Goal: Task Accomplishment & Management: Manage account settings

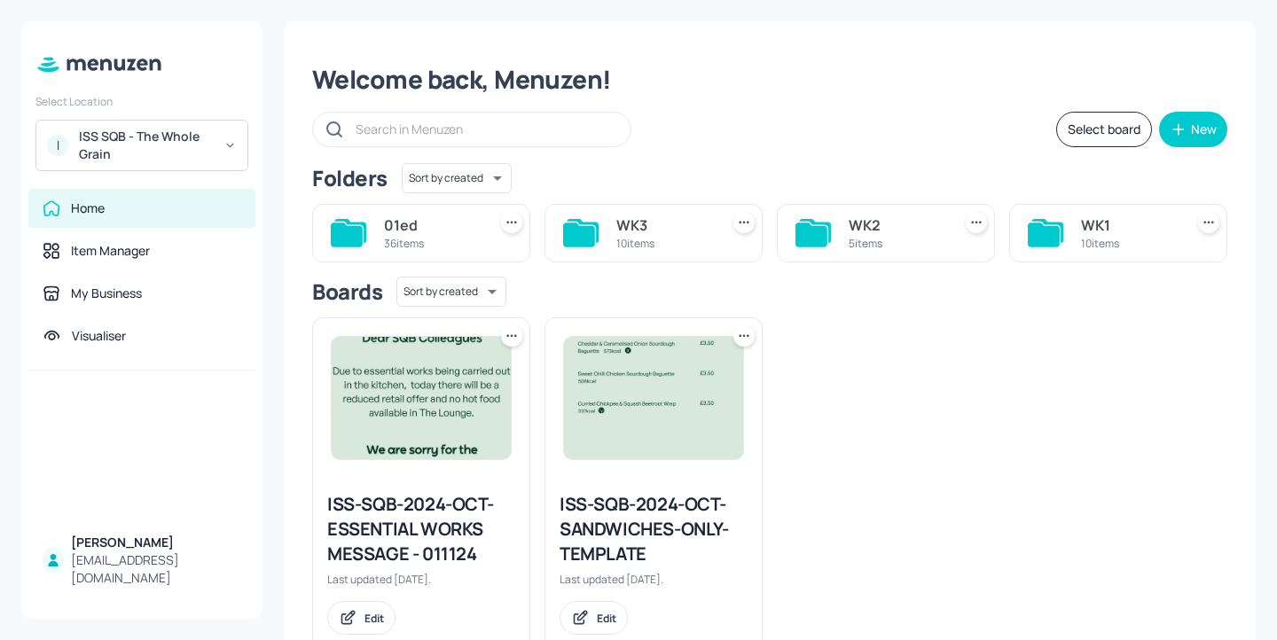
click at [167, 132] on div "ISS SQB - The Whole Grain" at bounding box center [146, 145] width 134 height 35
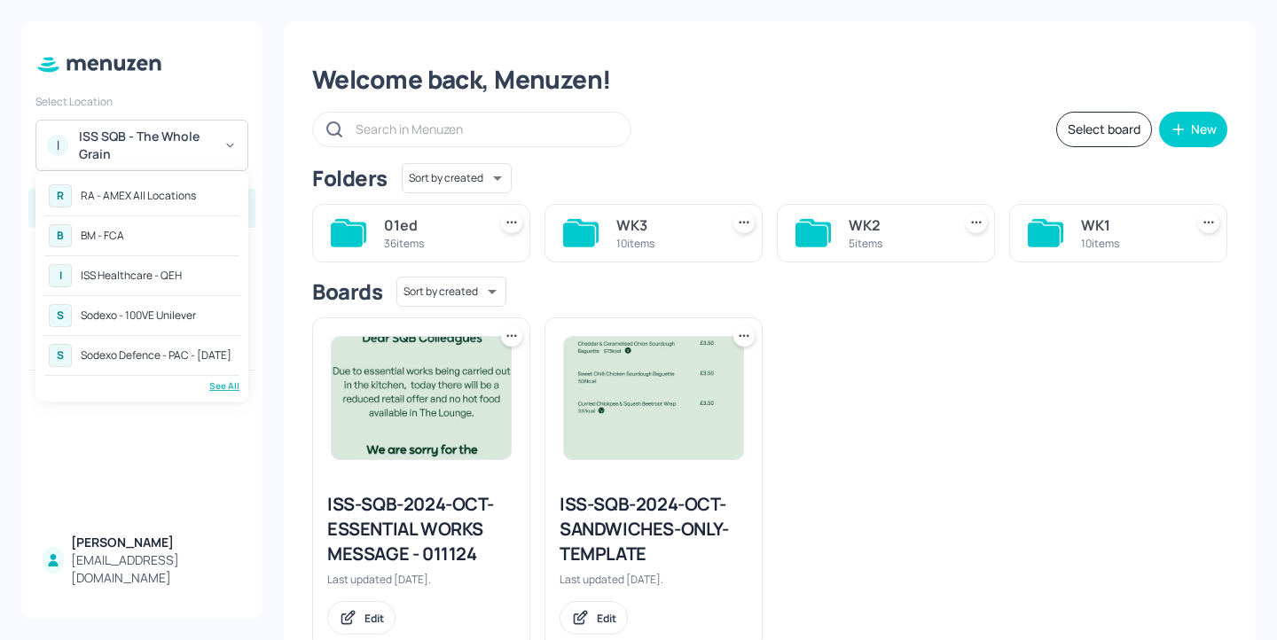
click at [576, 169] on div at bounding box center [638, 320] width 1277 height 640
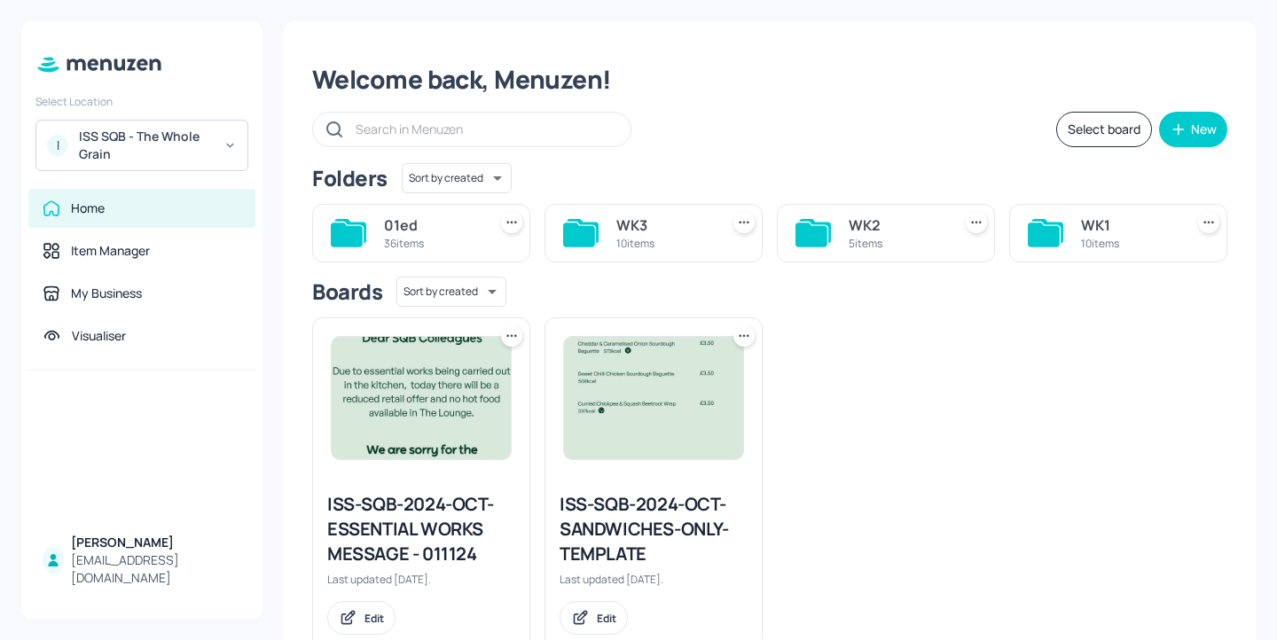
click at [187, 161] on div "ISS SQB - The Whole Grain" at bounding box center [146, 145] width 134 height 35
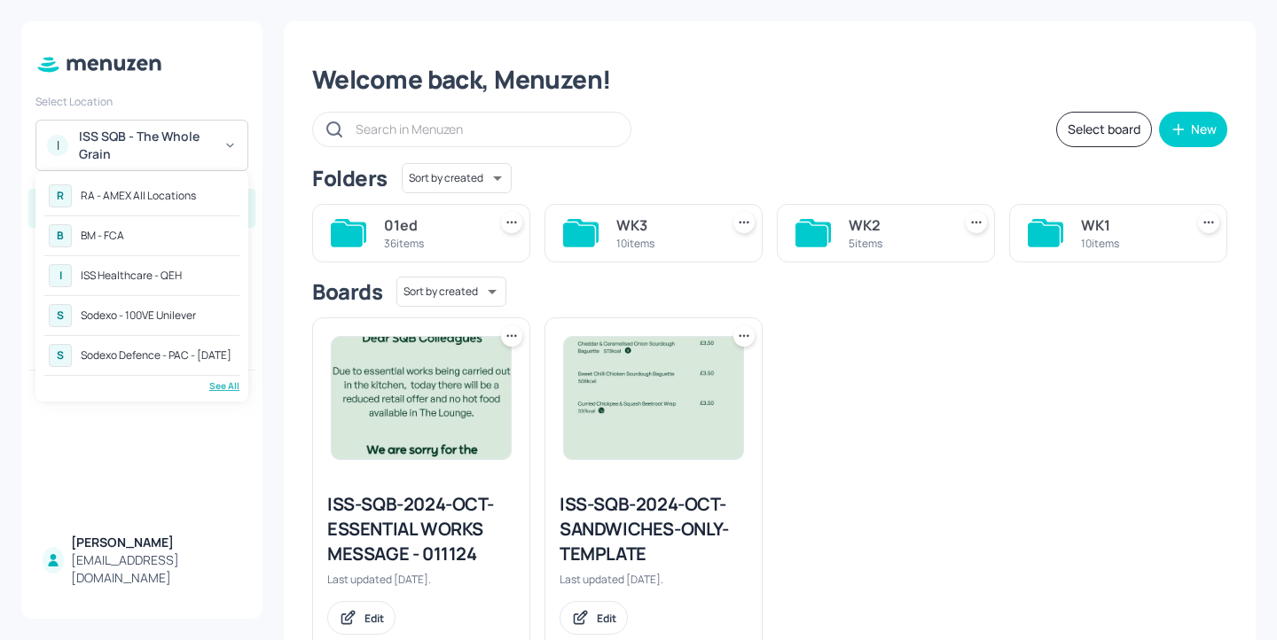
click at [863, 374] on div at bounding box center [638, 320] width 1277 height 640
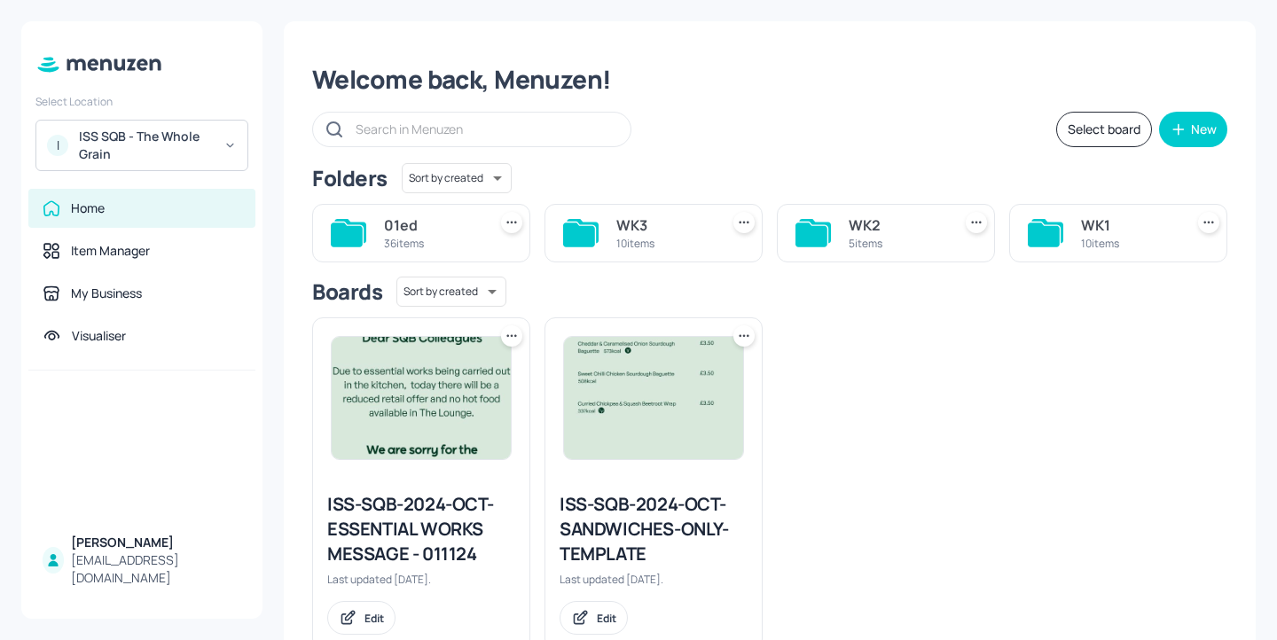
click at [199, 160] on div "ISS SQB - The Whole Grain" at bounding box center [146, 145] width 134 height 35
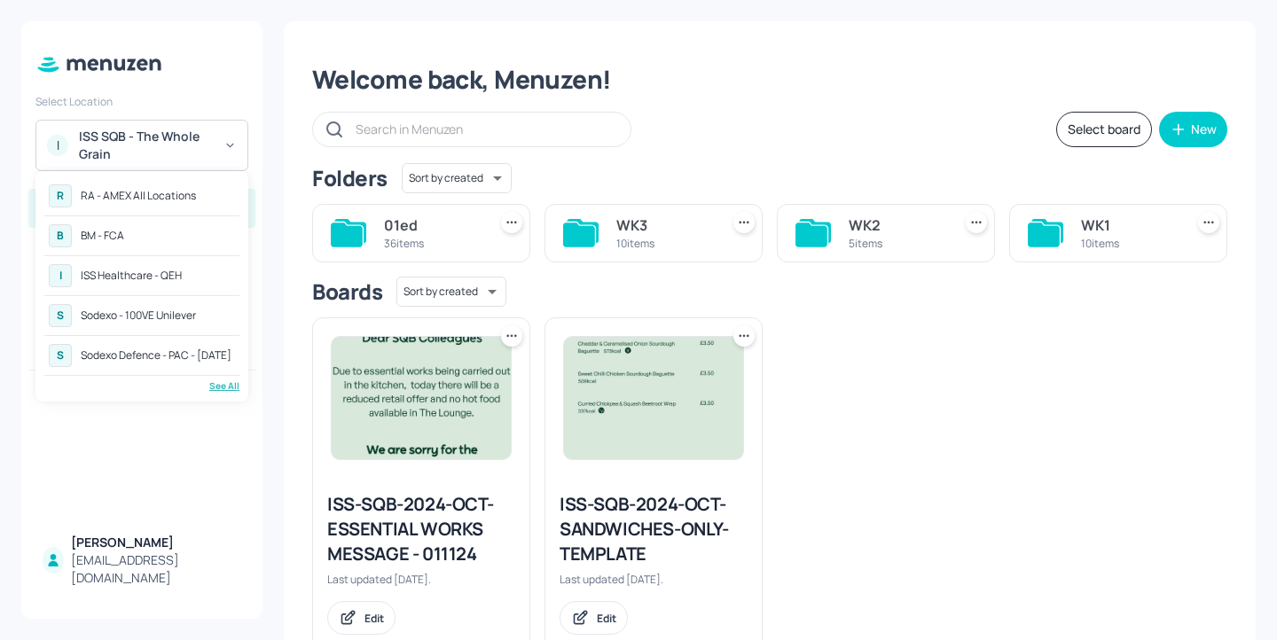
click at [226, 391] on div "See All" at bounding box center [141, 386] width 195 height 13
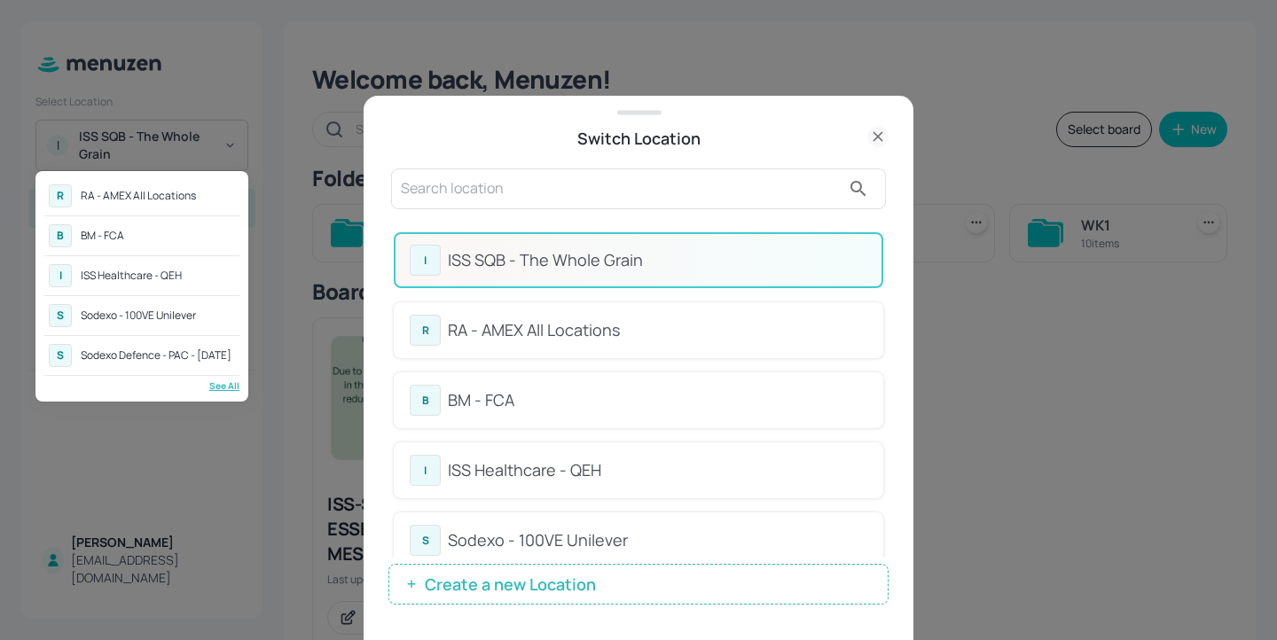
click at [545, 210] on div at bounding box center [638, 320] width 1277 height 640
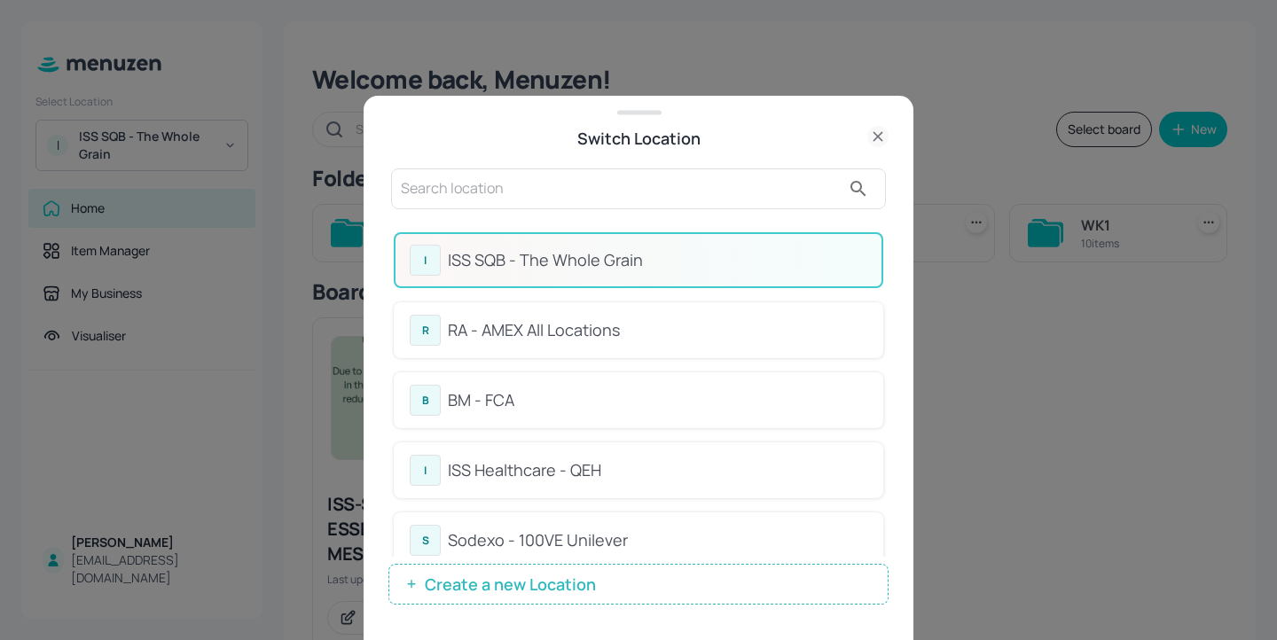
click at [524, 181] on input "text" at bounding box center [621, 189] width 440 height 28
click at [705, 250] on div "ISS SQB - The Whole Grain" at bounding box center [657, 260] width 419 height 24
click at [610, 176] on input "text" at bounding box center [621, 189] width 440 height 28
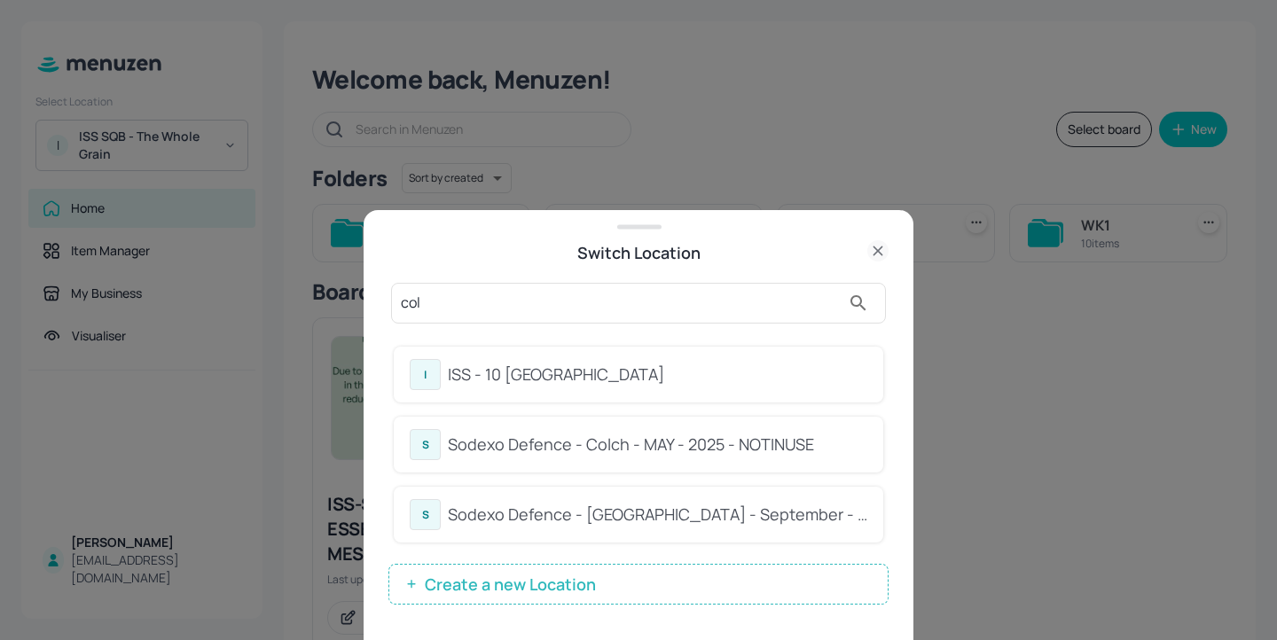
type input "col"
click at [695, 363] on div "ISS - 10 South Collonade" at bounding box center [657, 375] width 419 height 24
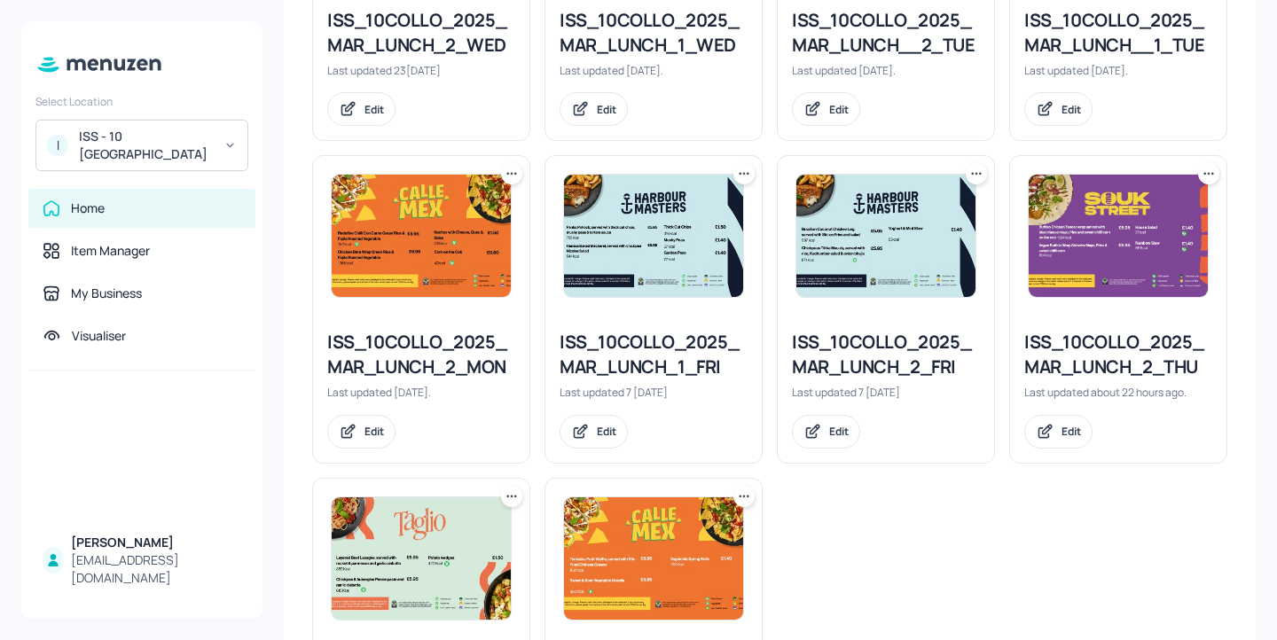
scroll to position [671, 0]
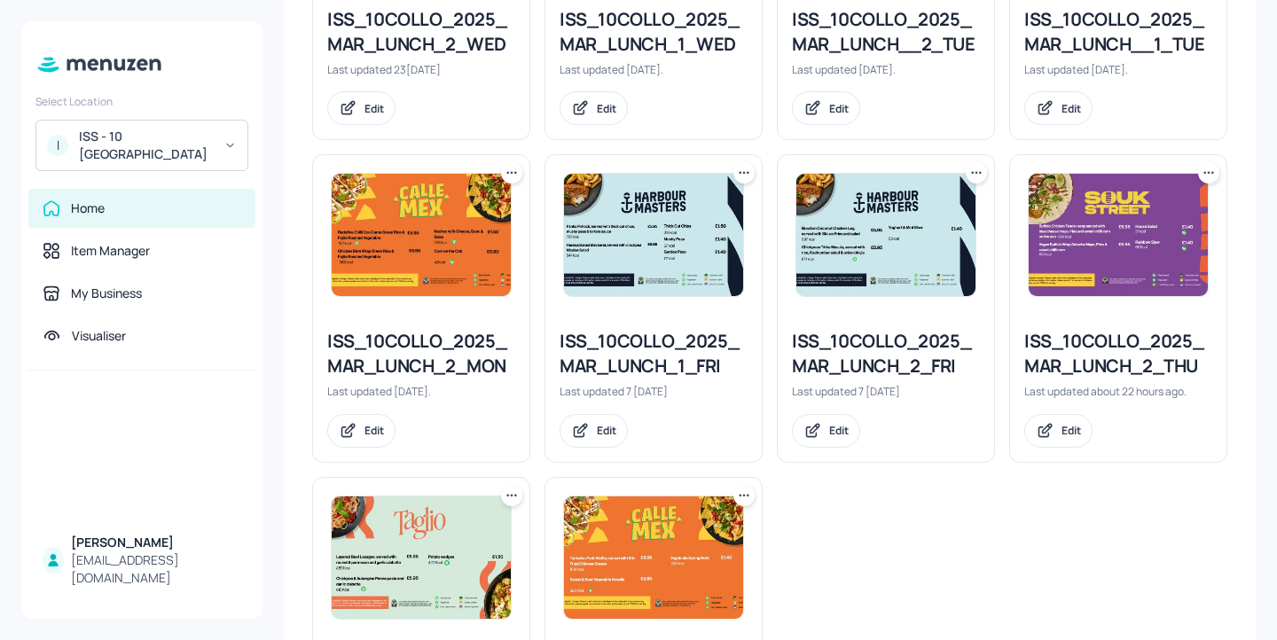
click at [695, 363] on div "ISS_10COLLO_2025_MAR_LUNCH_1_FRI" at bounding box center [654, 354] width 188 height 50
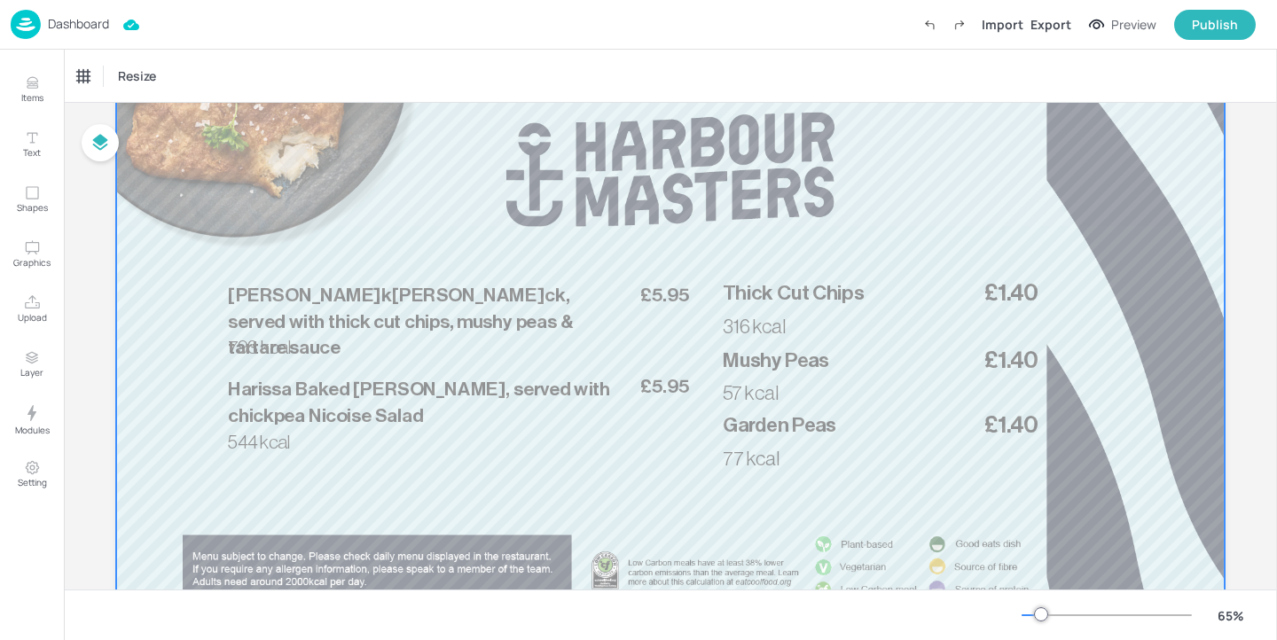
scroll to position [162, 0]
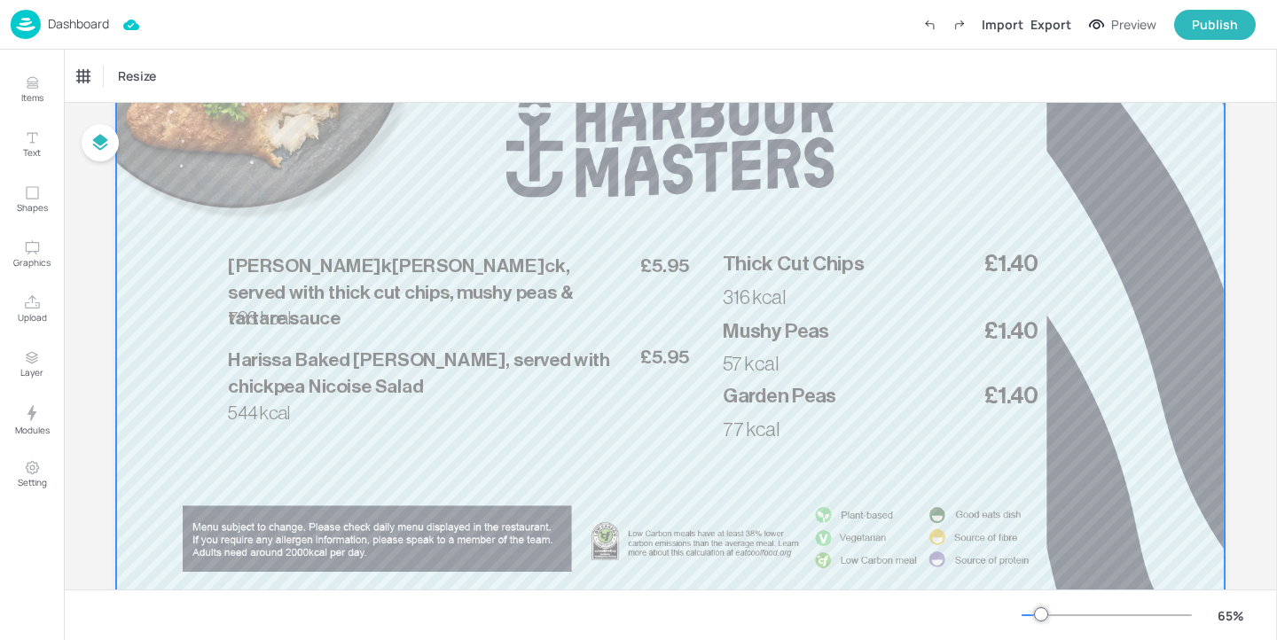
click at [292, 333] on div at bounding box center [670, 308] width 1109 height 623
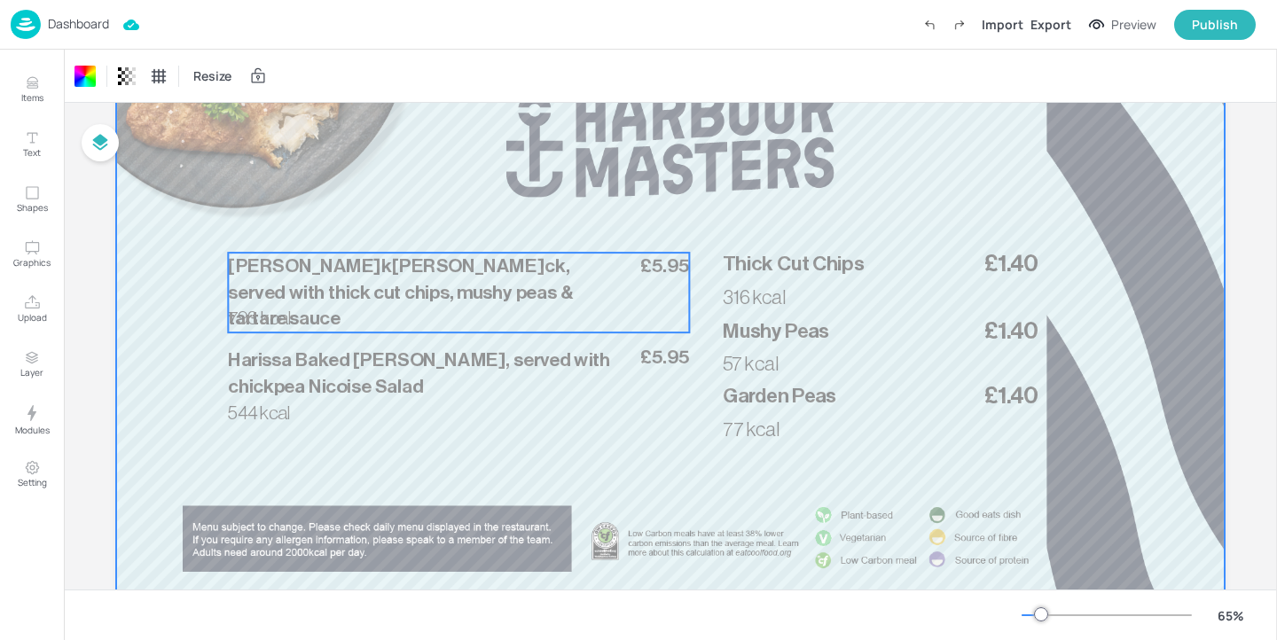
click at [285, 262] on span "Panko Pollock, served with thick cut chips, mushy peas & tartare sauce" at bounding box center [400, 292] width 345 height 73
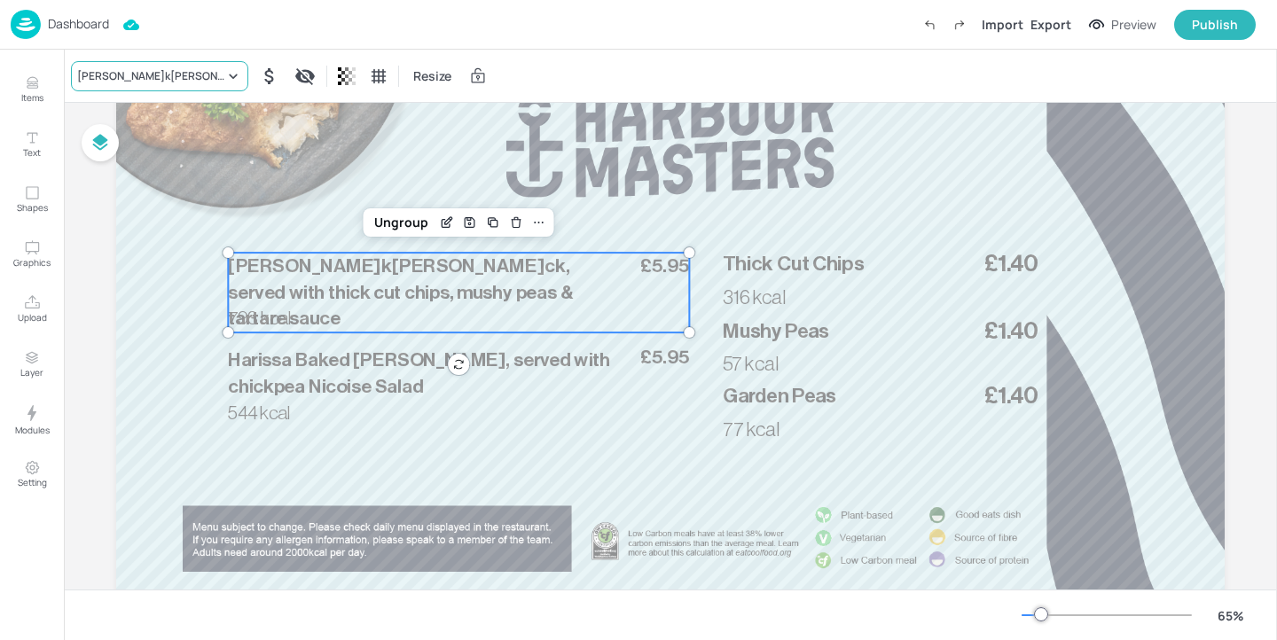
click at [204, 64] on div "Panko Pollock, served with thick cut chips, mushy peas & tartare sauce" at bounding box center [159, 76] width 177 height 30
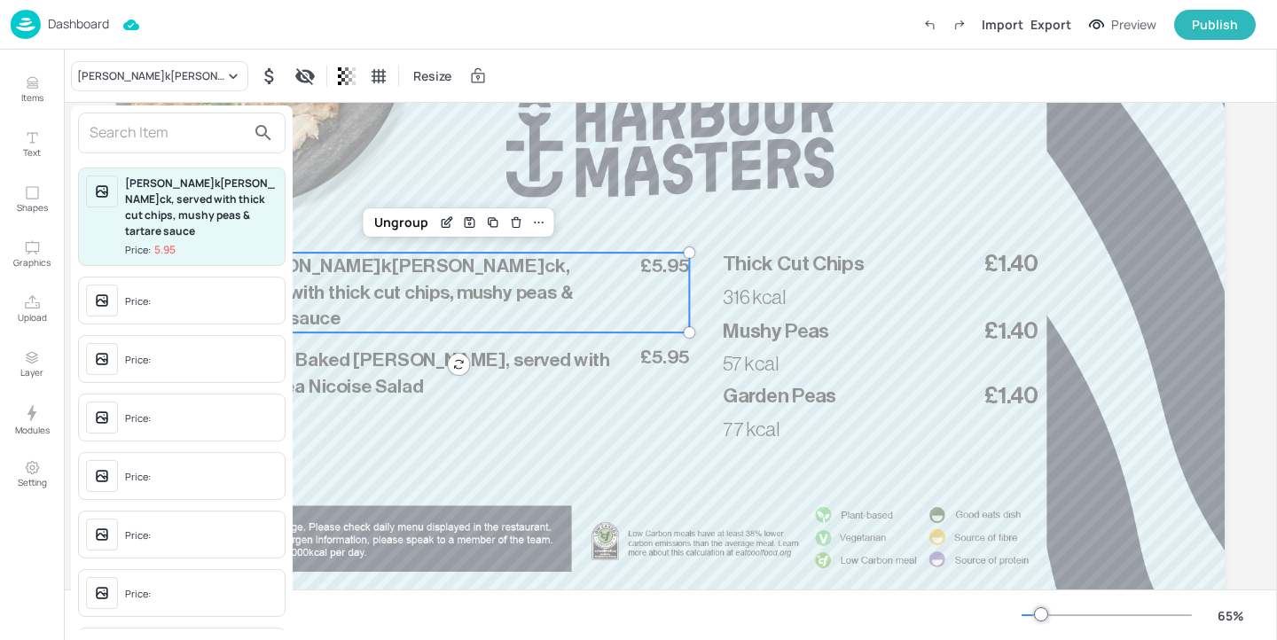
click at [200, 127] on input "text" at bounding box center [168, 133] width 156 height 28
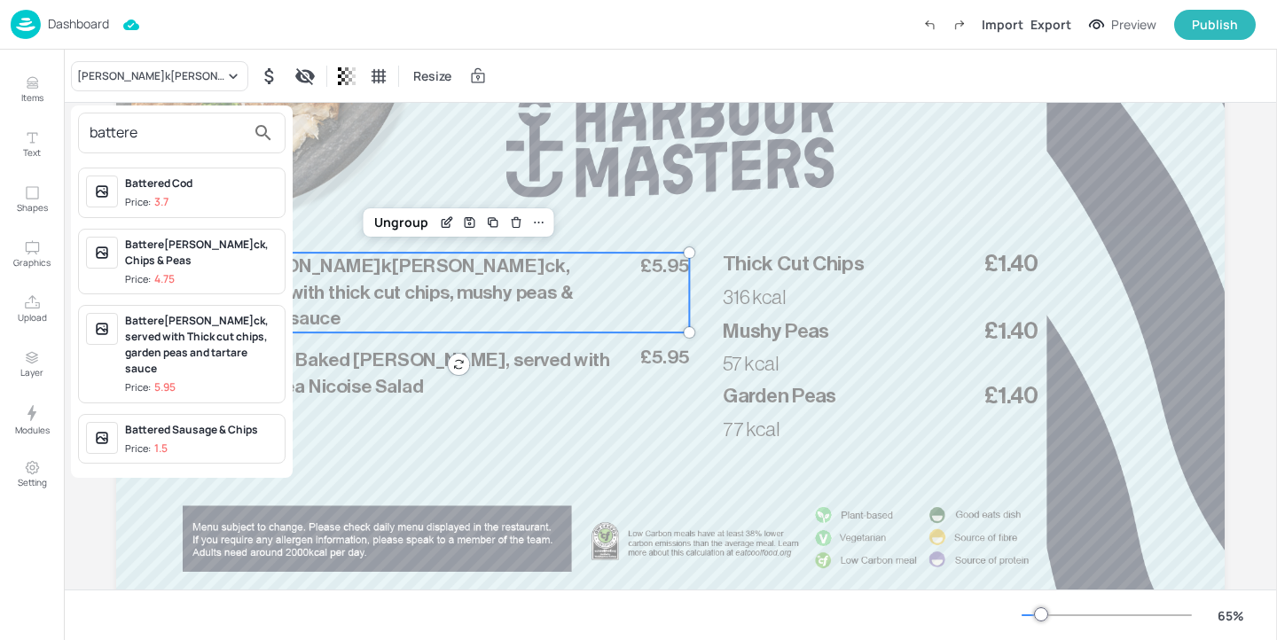
type input "battere"
click at [231, 349] on div "Battered Haddock, served with Thick cut chips, garden peas and tartare sauce" at bounding box center [201, 345] width 153 height 64
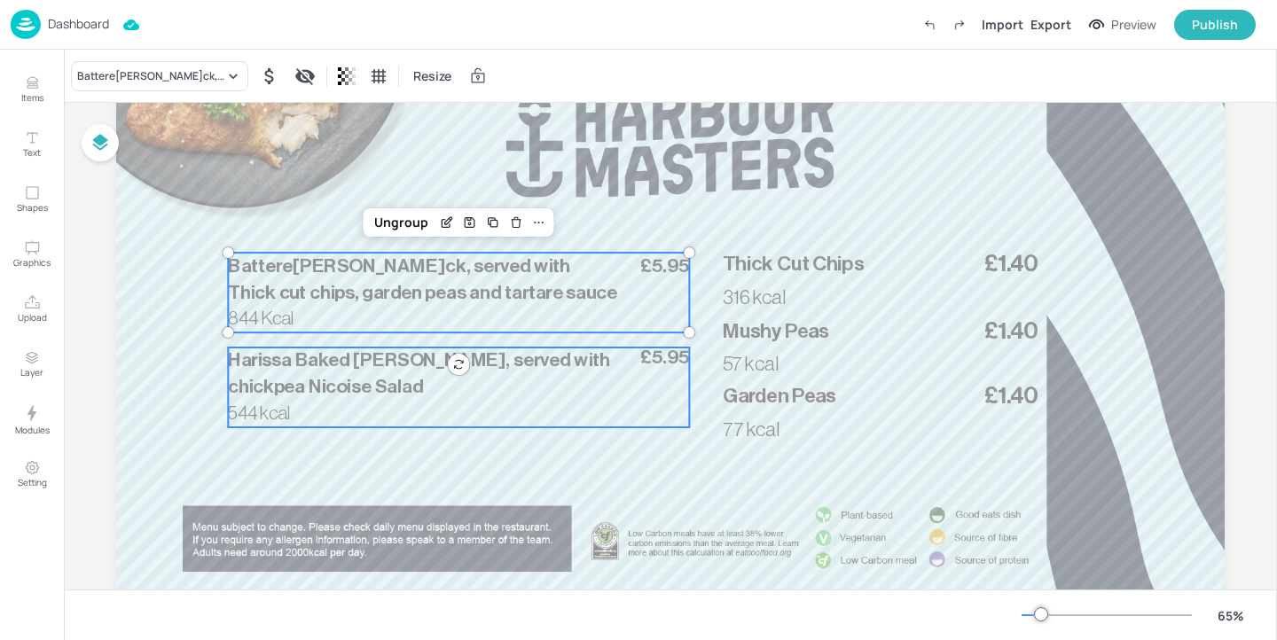
click at [294, 411] on p "544 kcal" at bounding box center [262, 414] width 68 height 27
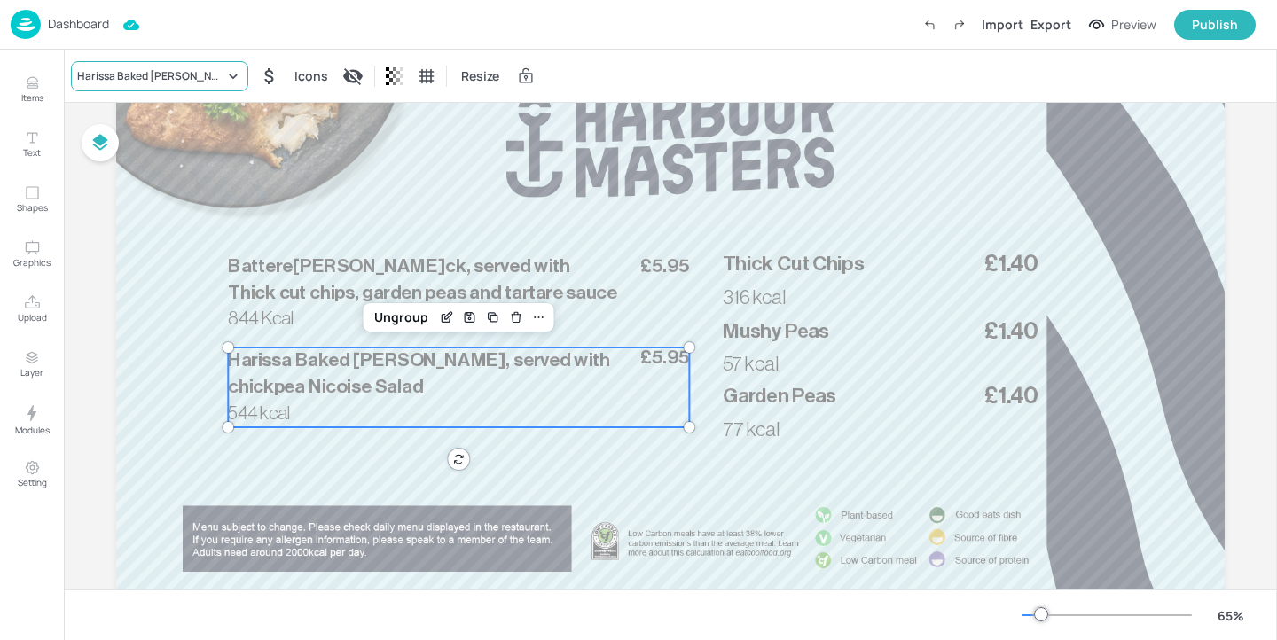
click at [194, 78] on div "Harissa Baked Mackerel, served with chickpea Nicoise Salad" at bounding box center [150, 76] width 147 height 16
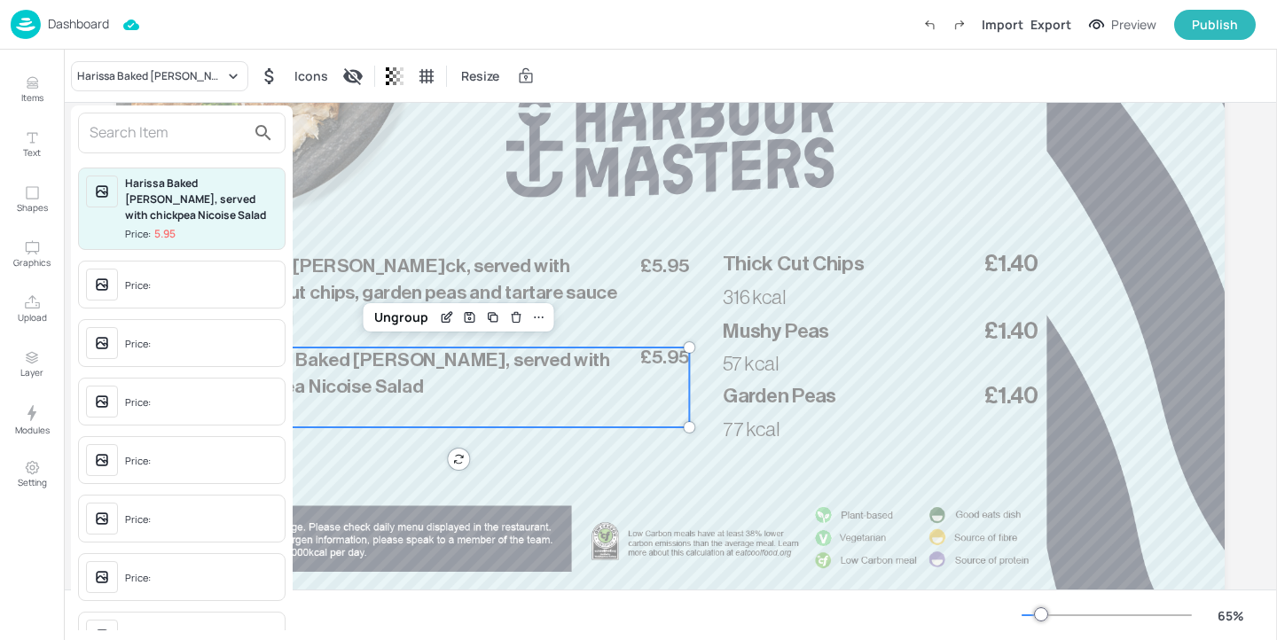
click at [181, 130] on input "text" at bounding box center [168, 133] width 156 height 28
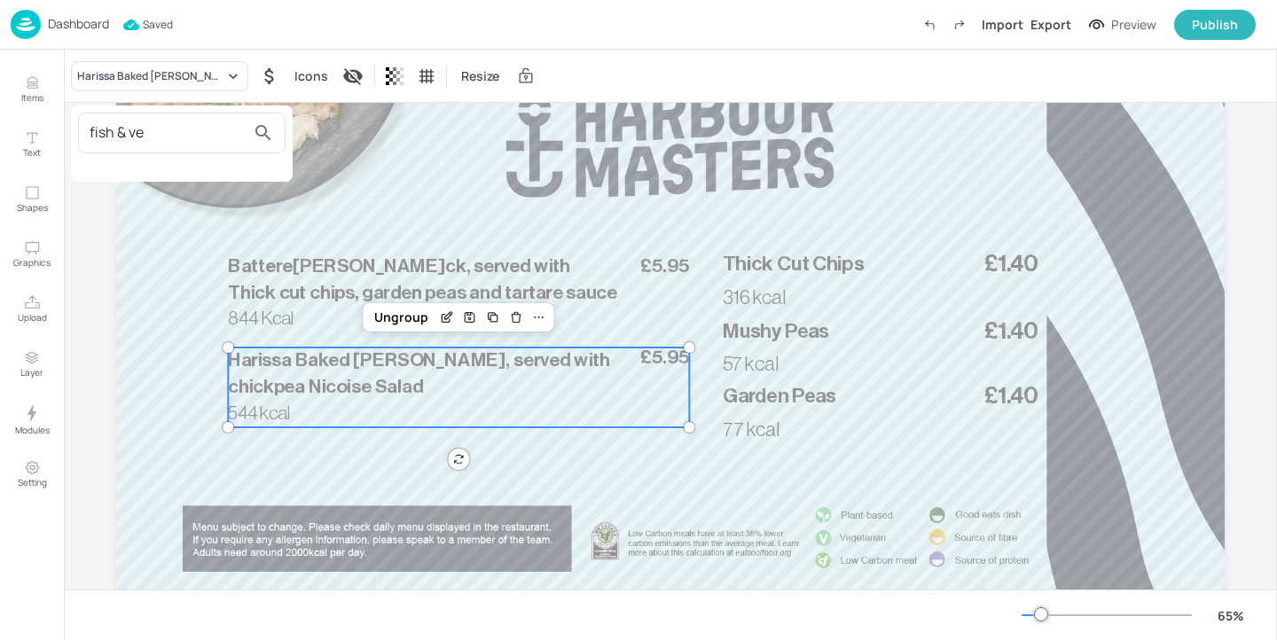
type input "fish & ve"
click at [51, 77] on div at bounding box center [638, 320] width 1277 height 640
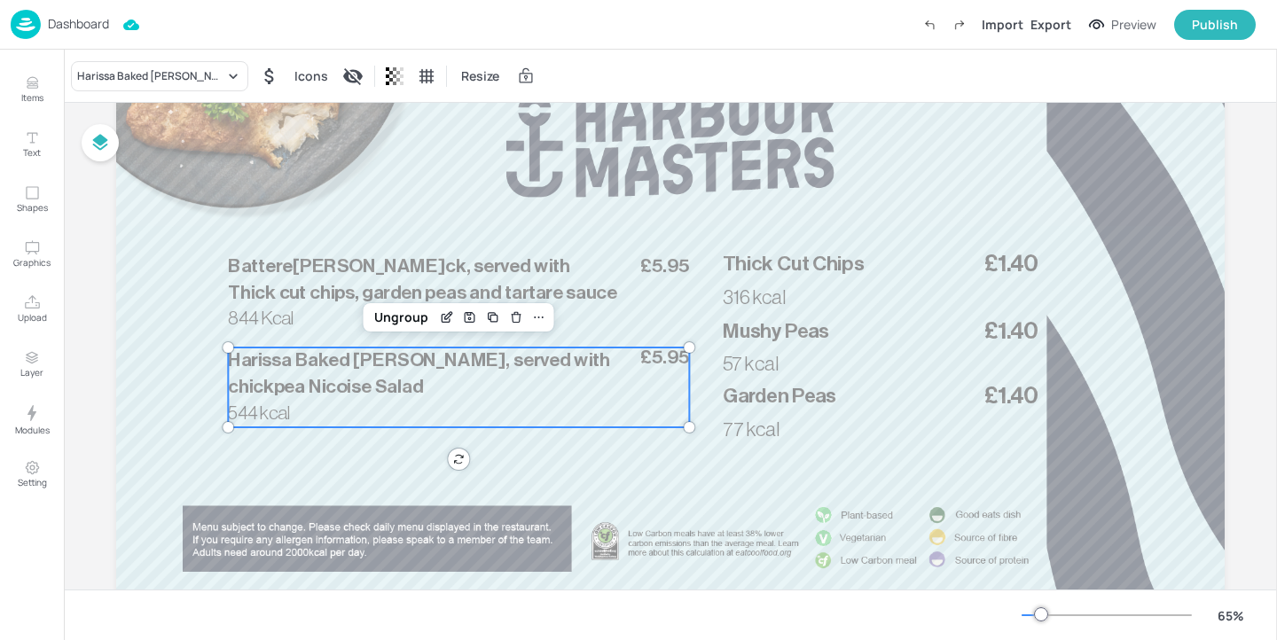
click at [27, 88] on icon "Items" at bounding box center [32, 87] width 11 height 2
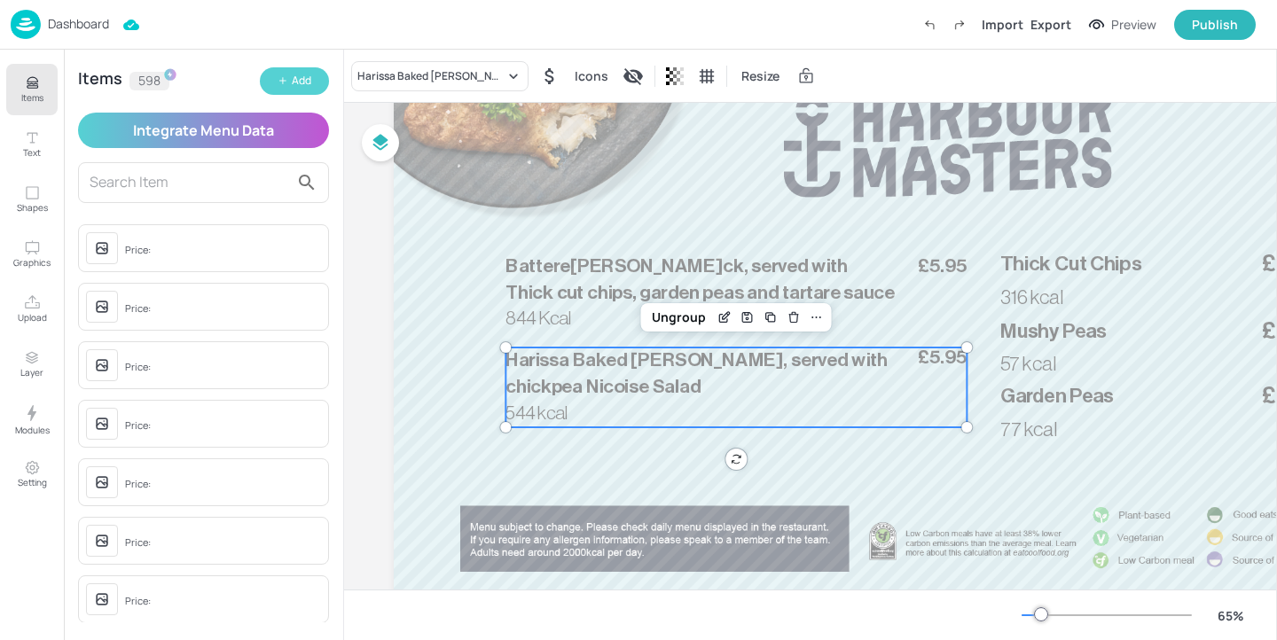
click at [283, 76] on icon "button" at bounding box center [283, 80] width 11 height 11
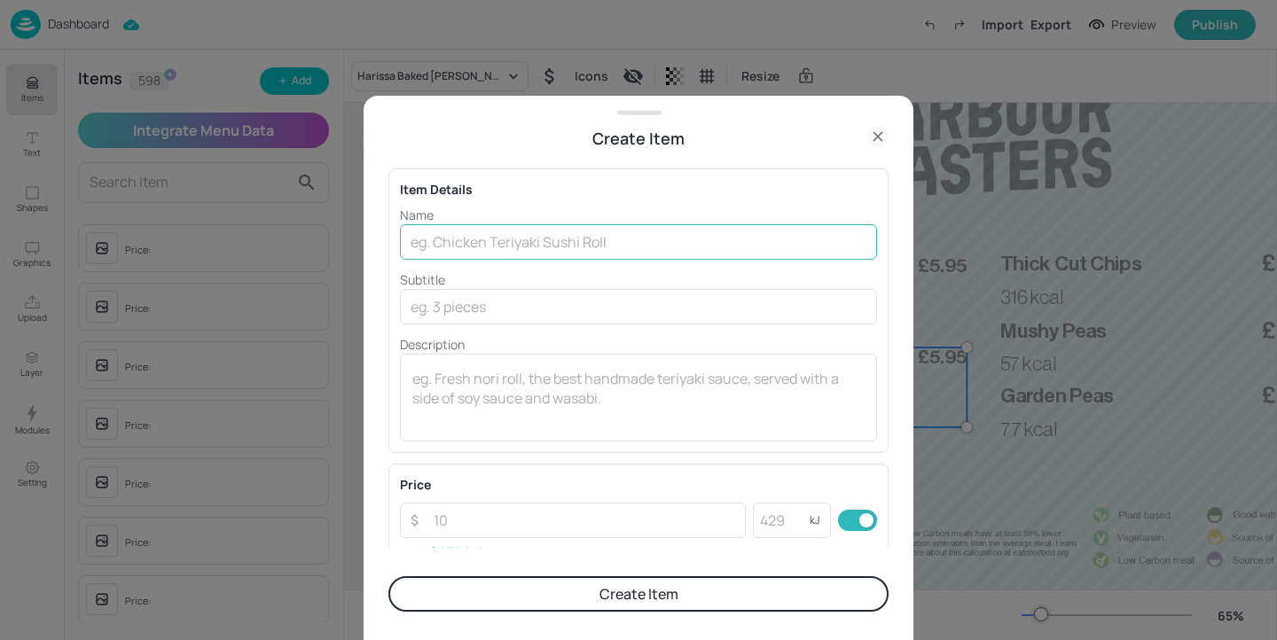
click at [599, 244] on input "text" at bounding box center [638, 241] width 477 height 35
paste input "Fish & Vegetable Pie, served with Thick cut chips, garden peas"
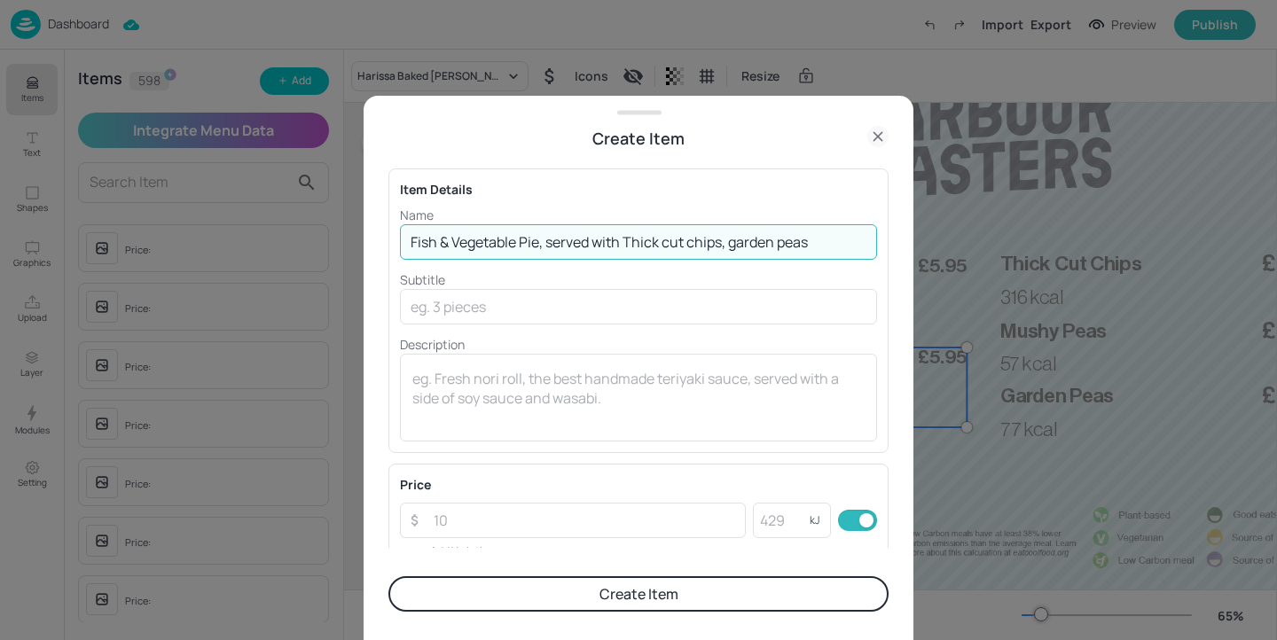
type input "Fish & Vegetable Pie, served with Thick cut chips, garden peas"
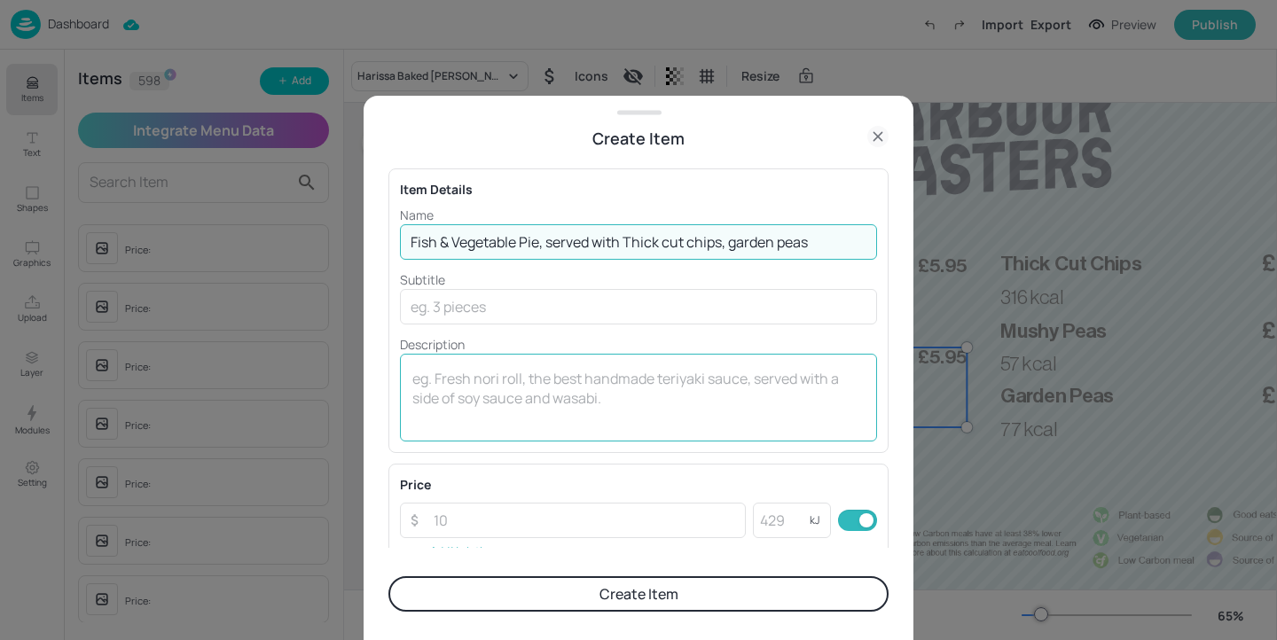
click at [548, 365] on div "x ​" at bounding box center [638, 398] width 477 height 88
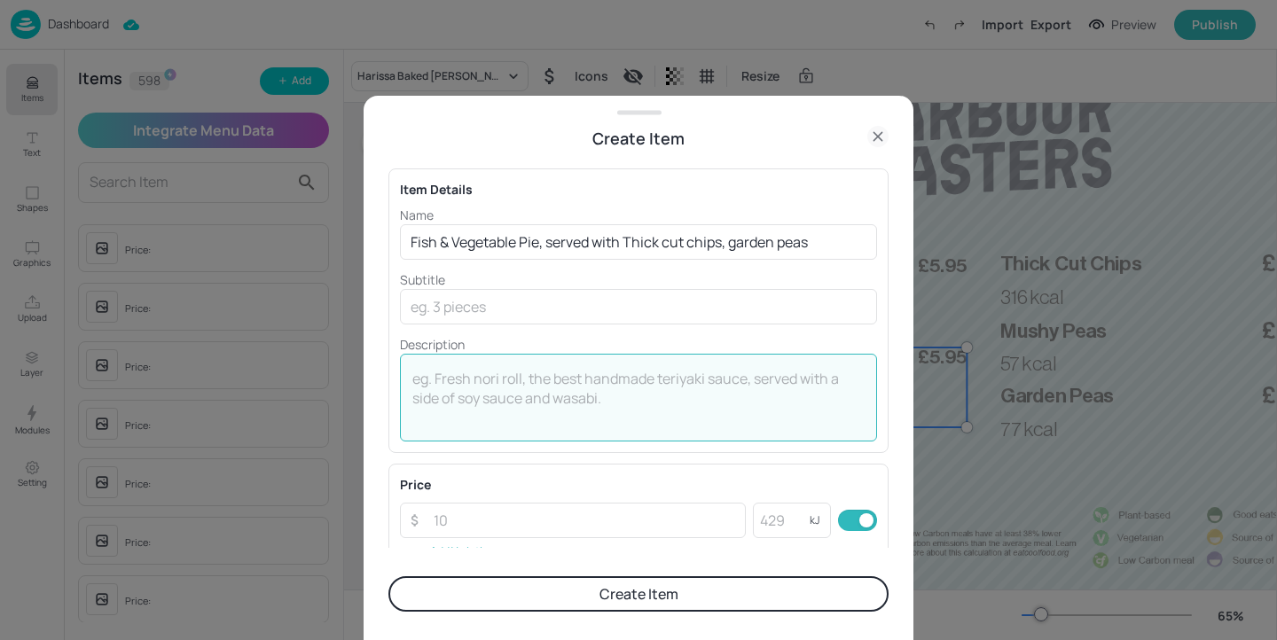
paste textarea "957 Kcal"
type textarea "957 Kcal"
click at [534, 523] on input "number" at bounding box center [584, 520] width 323 height 35
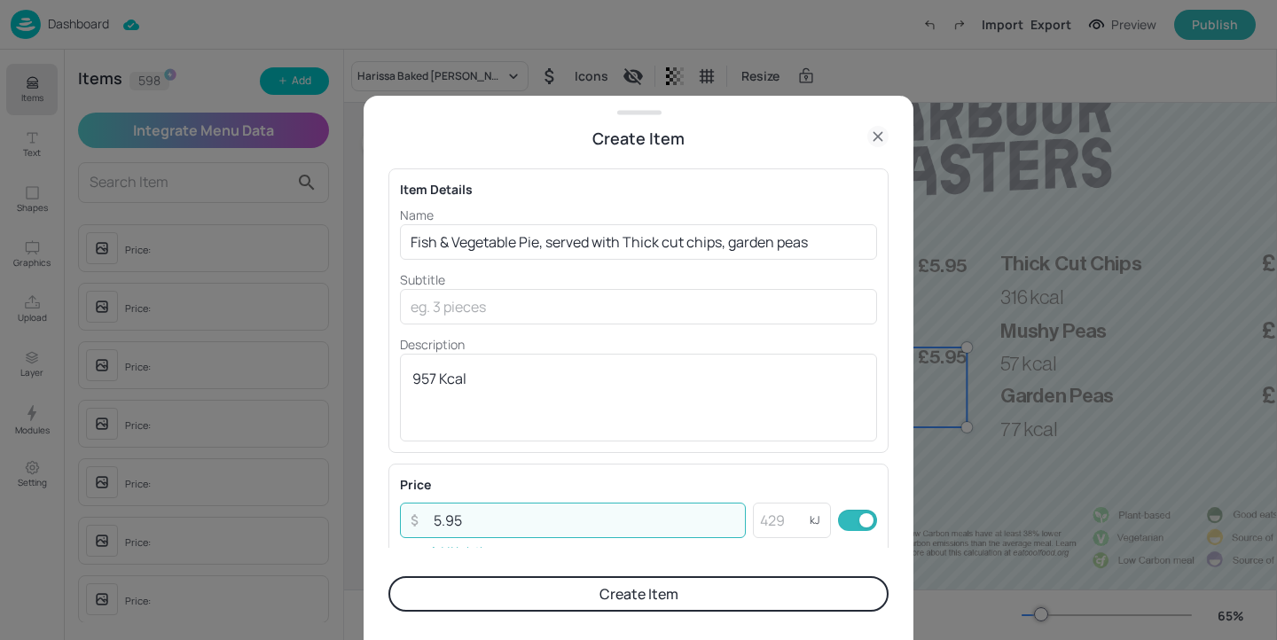
type input "5.95"
click at [570, 593] on button "Create Item" at bounding box center [638, 593] width 500 height 35
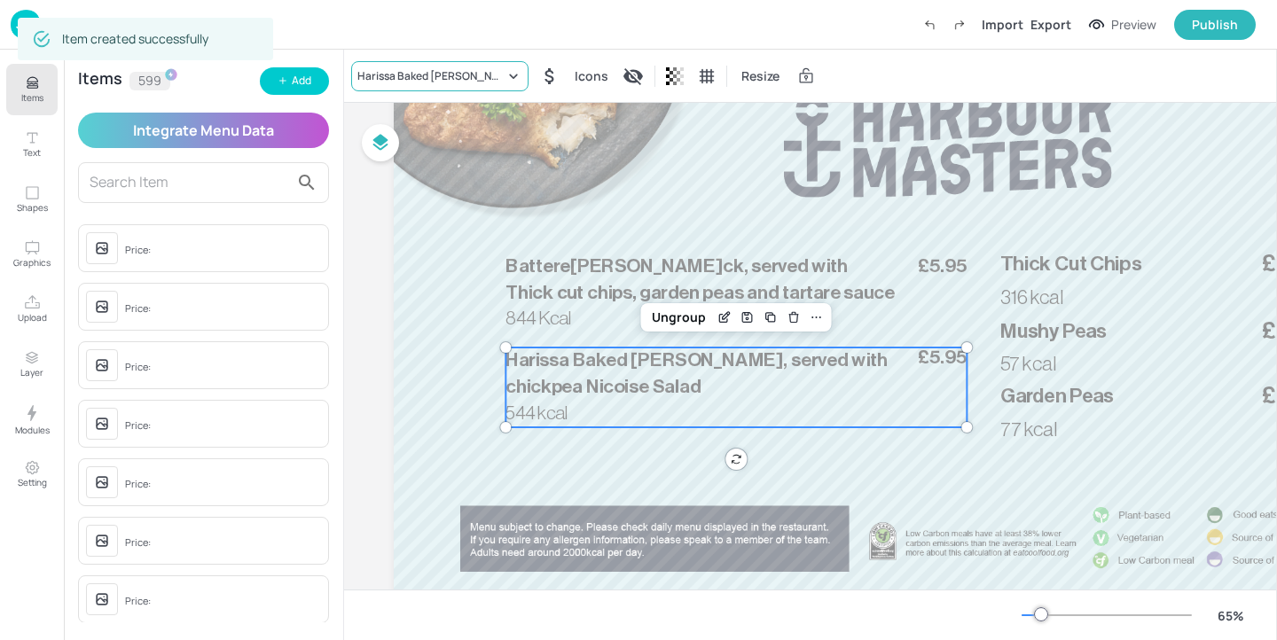
click at [450, 74] on div "Harissa Baked Mackerel, served with chickpea Nicoise Salad" at bounding box center [430, 76] width 147 height 16
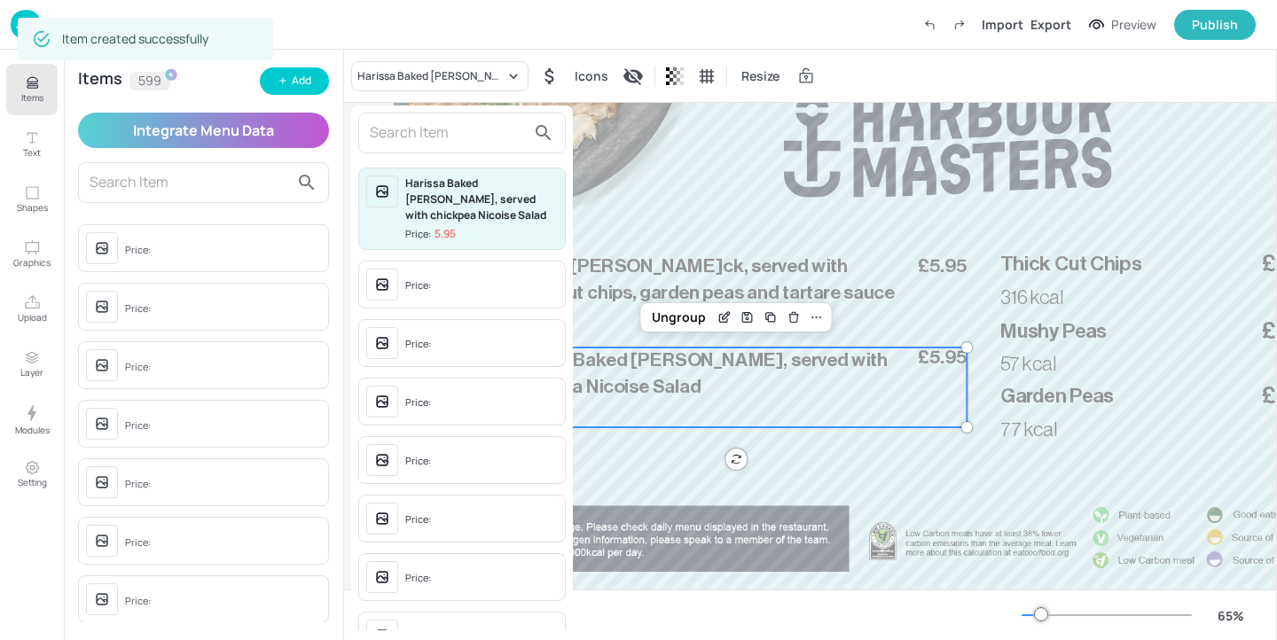
click at [446, 119] on input "text" at bounding box center [448, 133] width 156 height 28
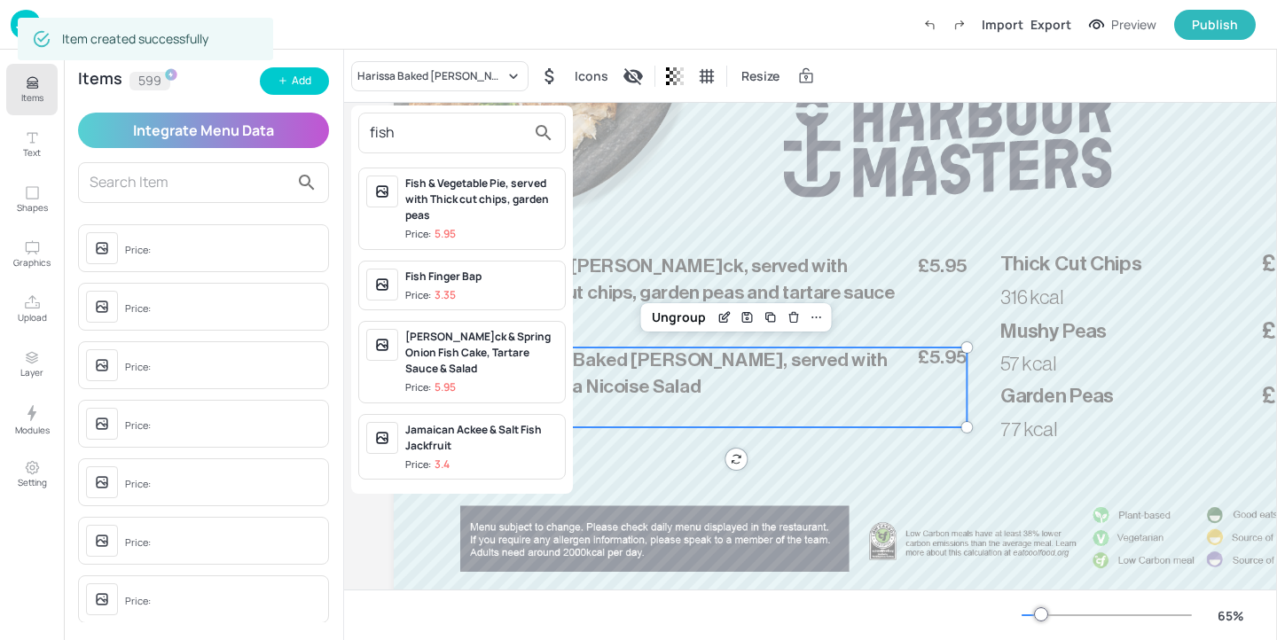
type input "fish"
click at [511, 196] on div "Fish & Vegetable Pie, served with Thick cut chips, garden peas" at bounding box center [481, 200] width 153 height 48
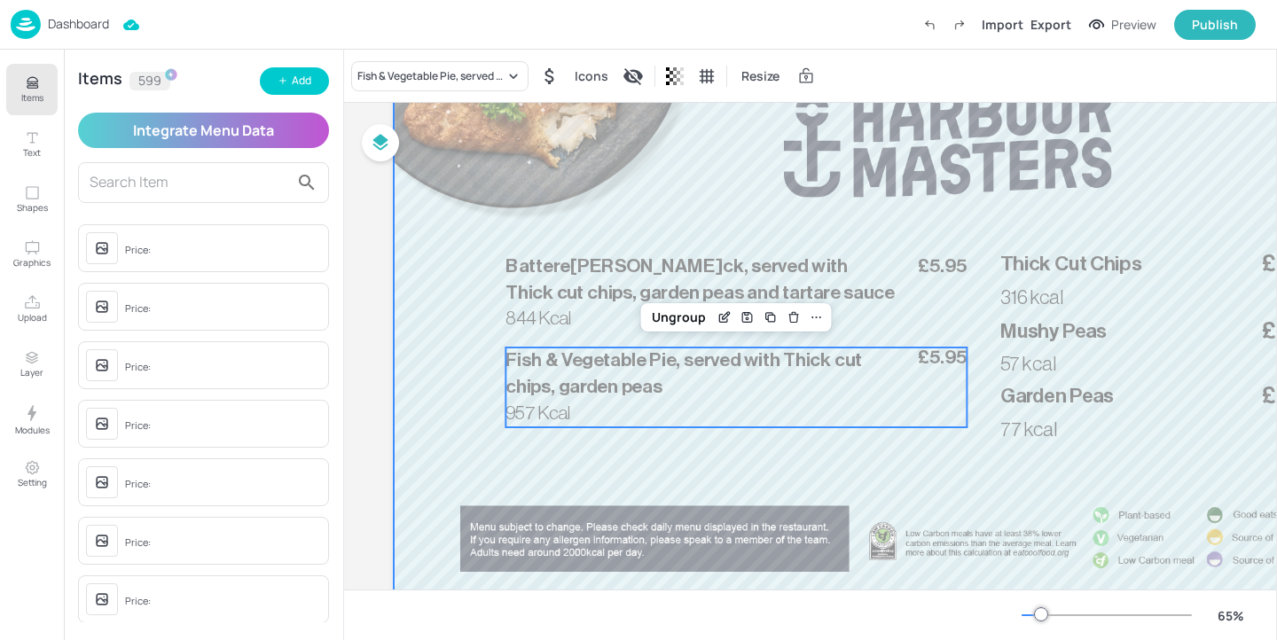
click at [642, 454] on div at bounding box center [948, 308] width 1109 height 623
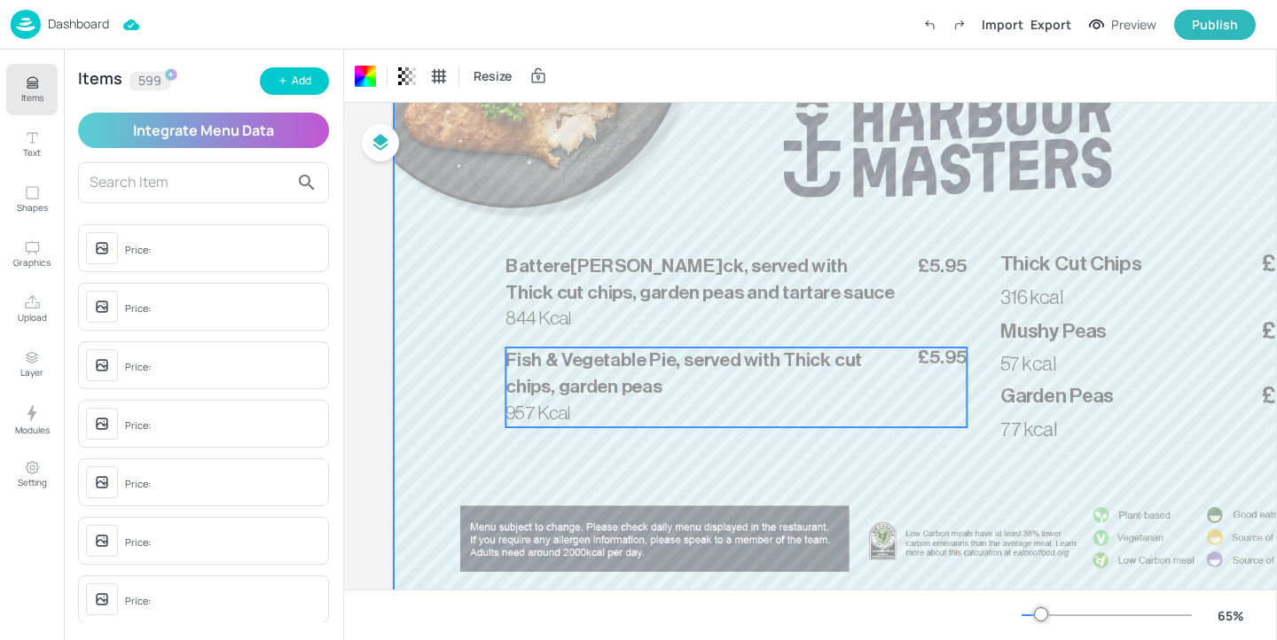
scroll to position [162, 280]
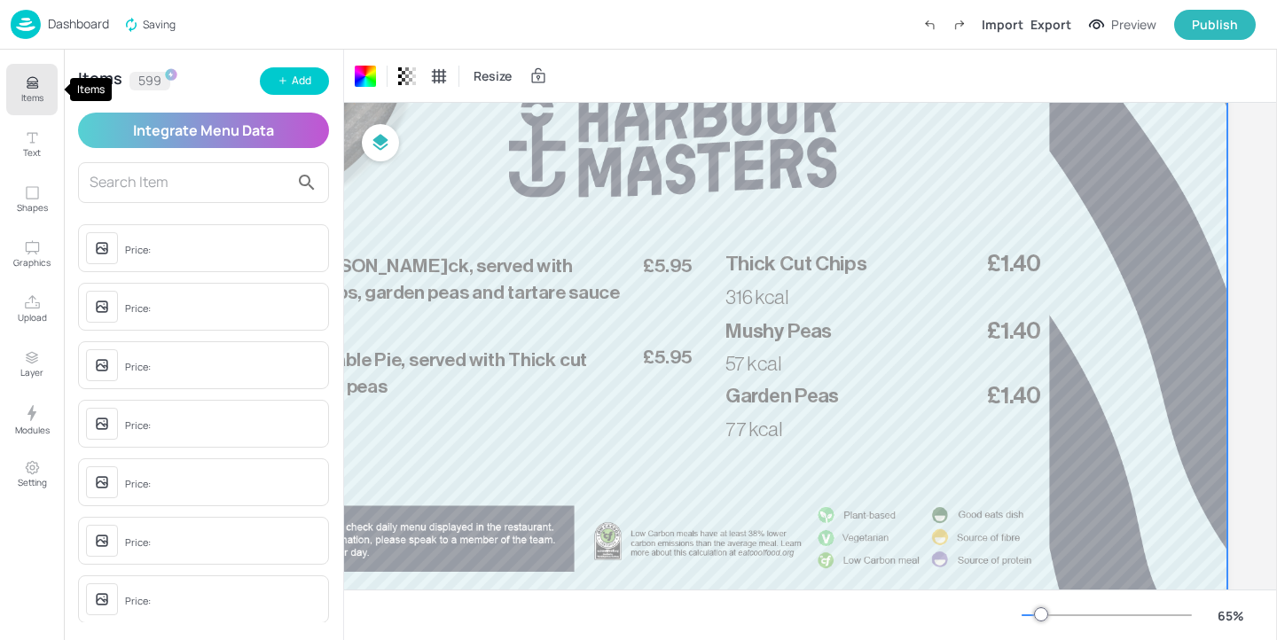
click at [31, 98] on p "Items" at bounding box center [32, 97] width 22 height 12
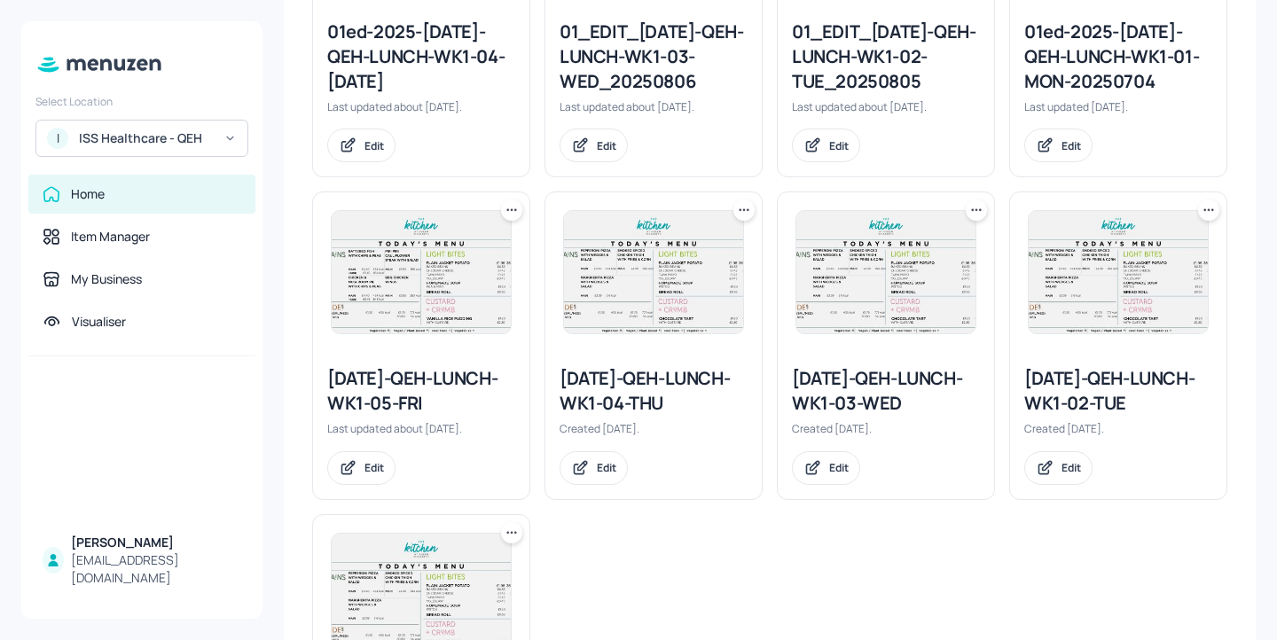
scroll to position [1802, 0]
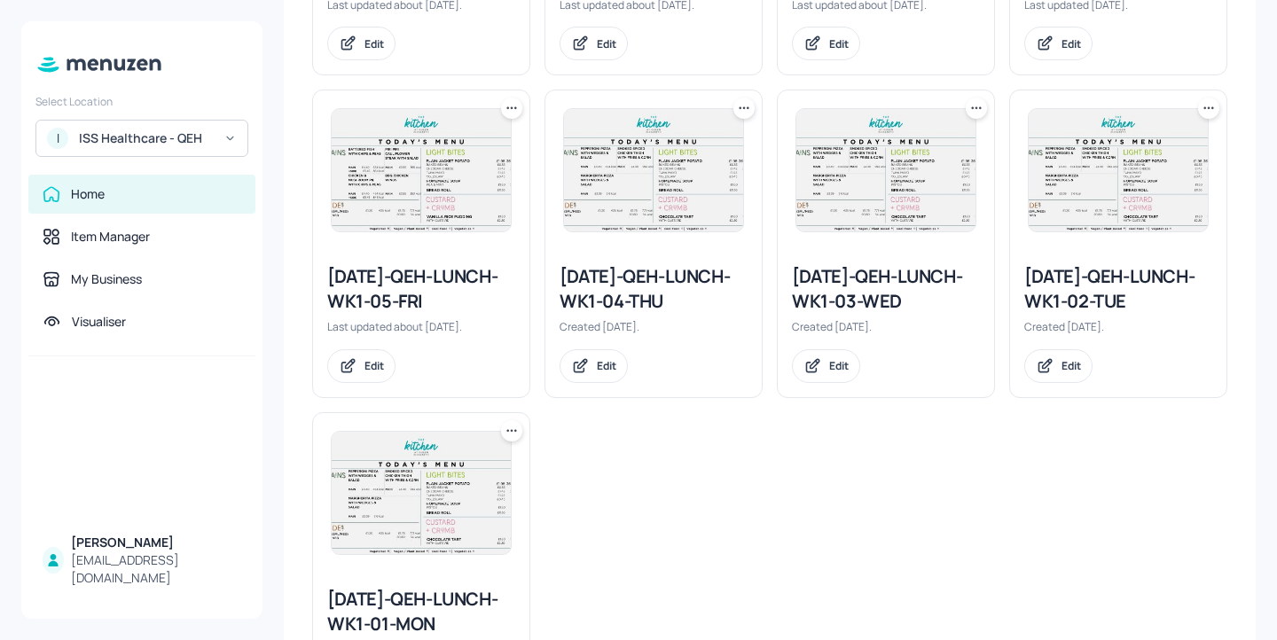
click at [505, 106] on icon at bounding box center [512, 108] width 18 height 18
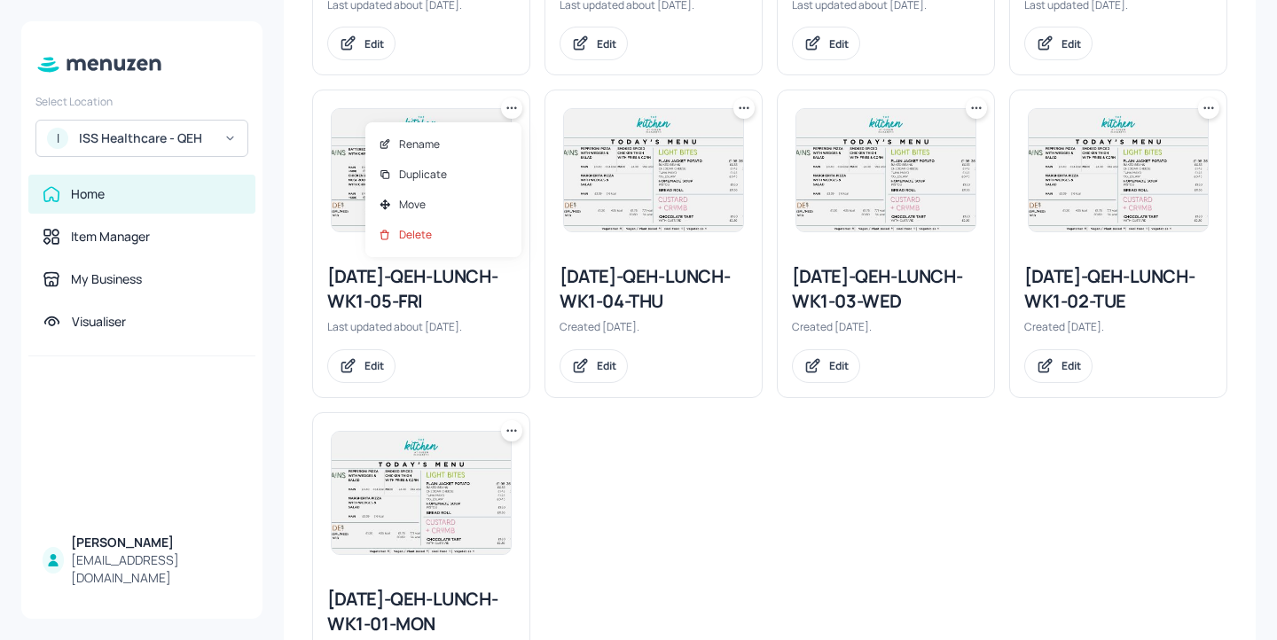
click at [545, 453] on div at bounding box center [638, 320] width 1277 height 640
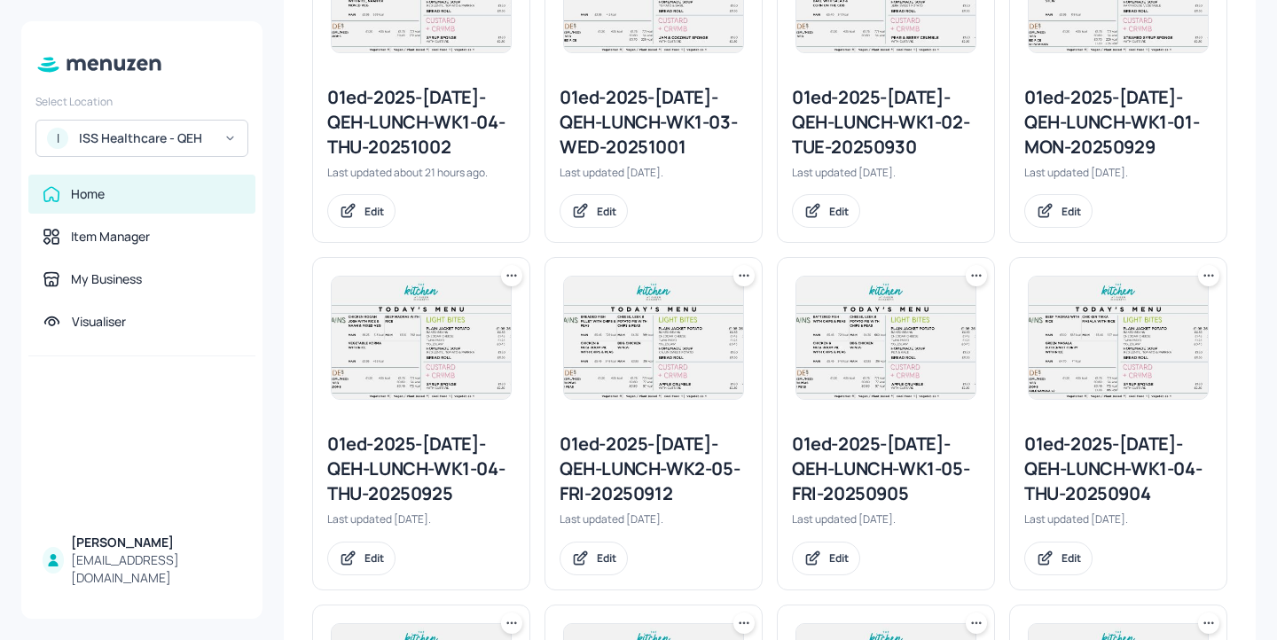
scroll to position [642, 0]
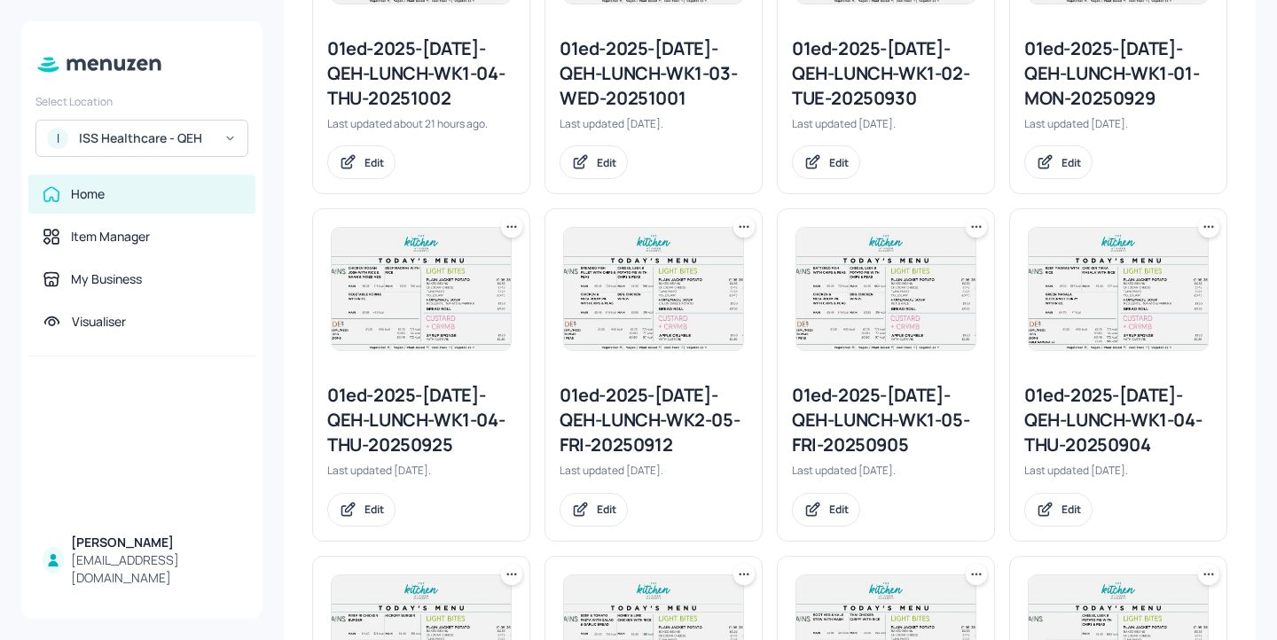
click at [749, 226] on icon at bounding box center [744, 227] width 18 height 18
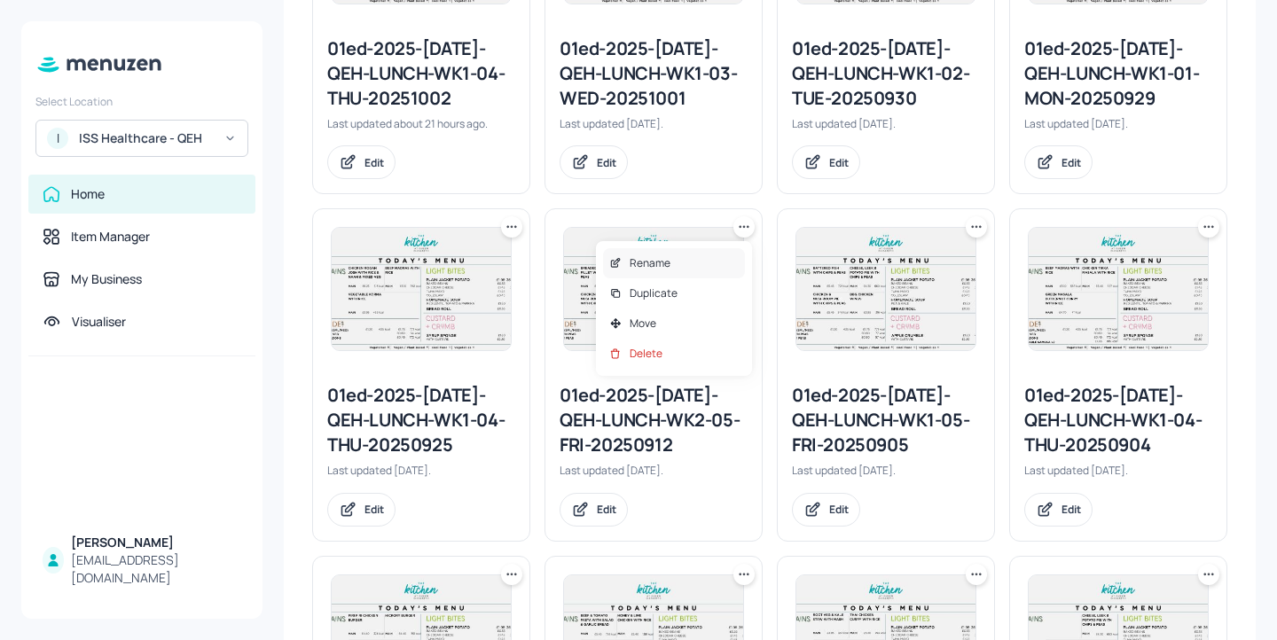
click at [688, 261] on div "Rename" at bounding box center [674, 263] width 142 height 30
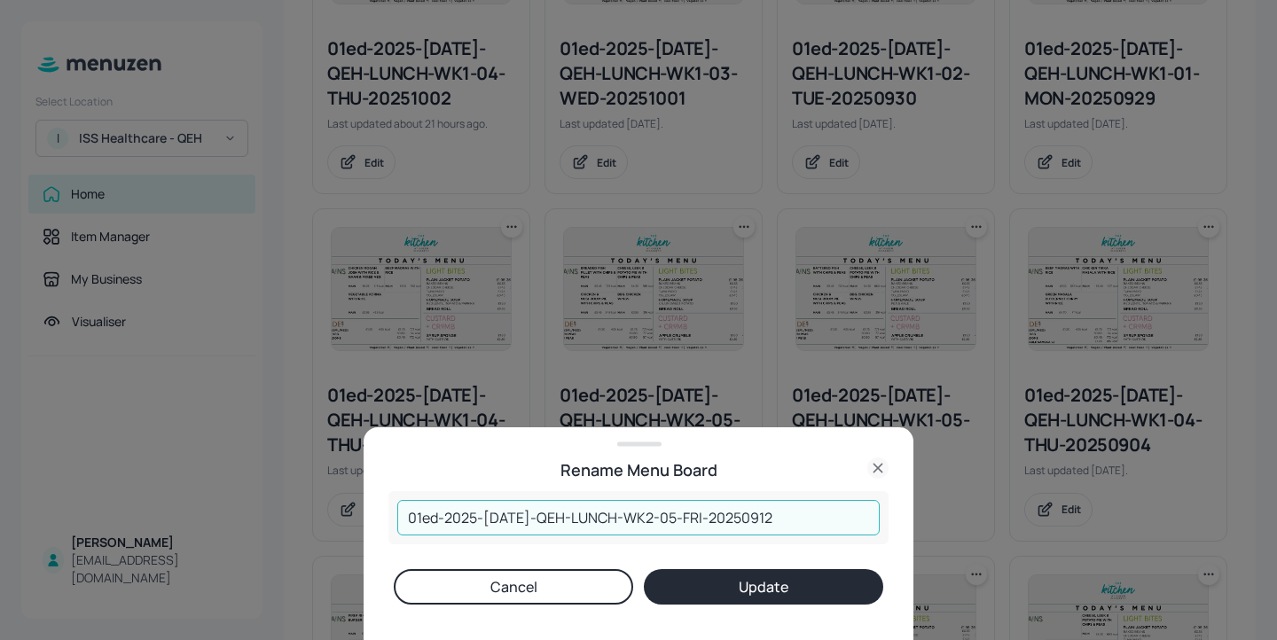
drag, startPoint x: 775, startPoint y: 513, endPoint x: 720, endPoint y: 513, distance: 55.0
click at [720, 513] on input "01ed-2025-[DATE]-QEH-LUNCH-WK2-05-FRI-20250912" at bounding box center [638, 517] width 482 height 35
type input "01ed-2025-[DATE]-QEH-LUNCH-WK2-05-FRI-20251003"
click at [733, 582] on button "Update" at bounding box center [763, 586] width 239 height 35
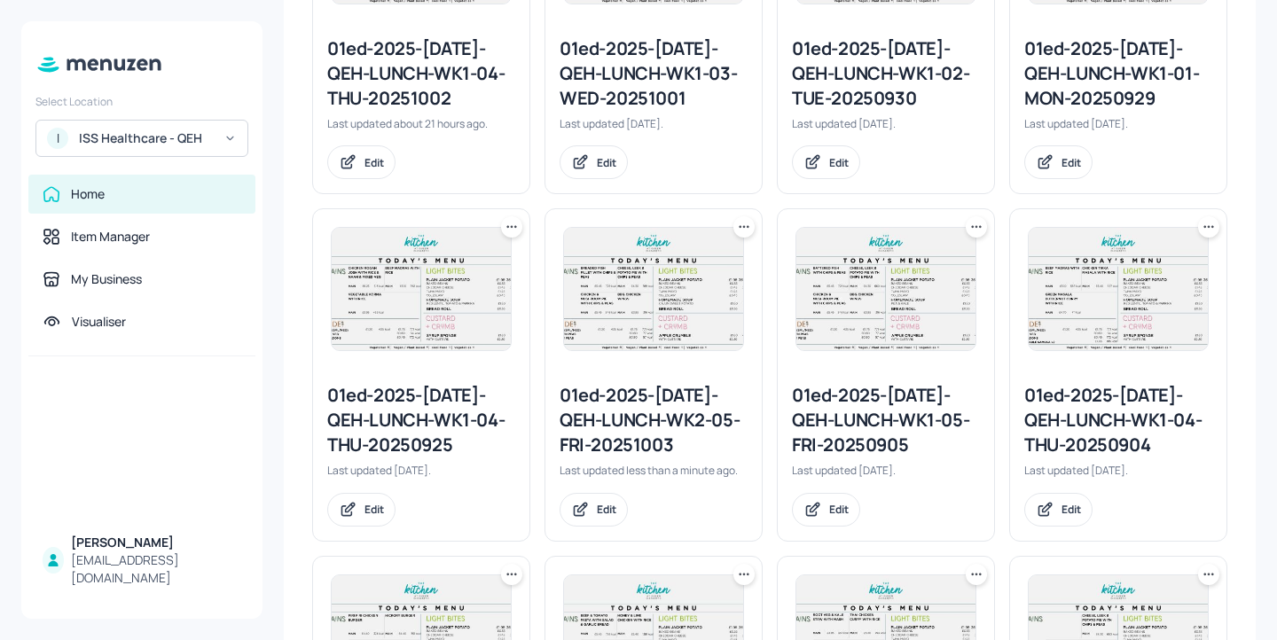
click at [654, 389] on div "01ed-2025-[DATE]-QEH-LUNCH-WK2-05-FRI-20251003" at bounding box center [654, 420] width 188 height 74
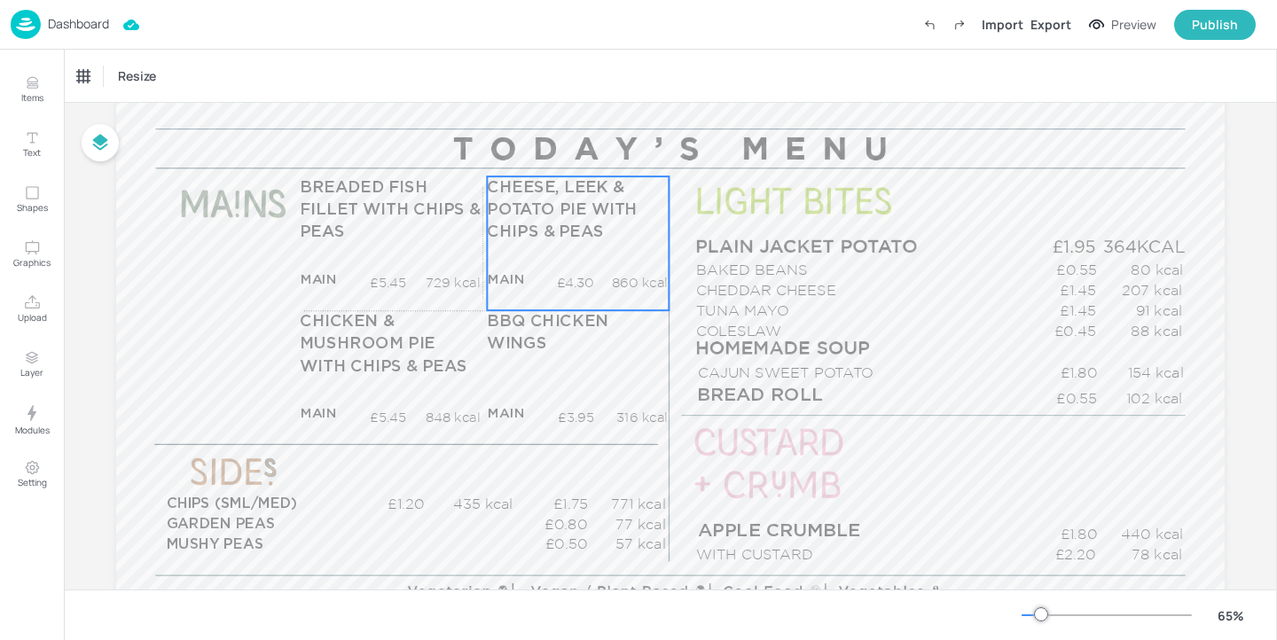
scroll to position [209, 0]
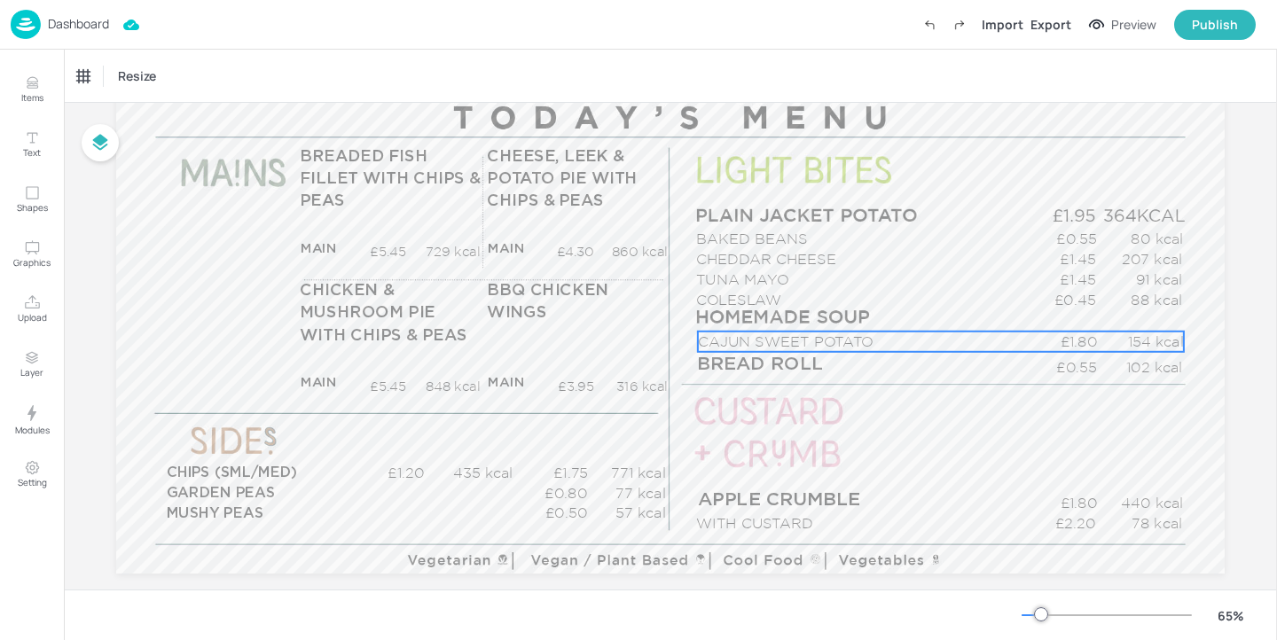
click at [729, 338] on p "CAJUN SWEET POTATO" at bounding box center [862, 342] width 328 height 20
click at [142, 79] on div "CAJUN SWEET POTATO" at bounding box center [135, 76] width 117 height 16
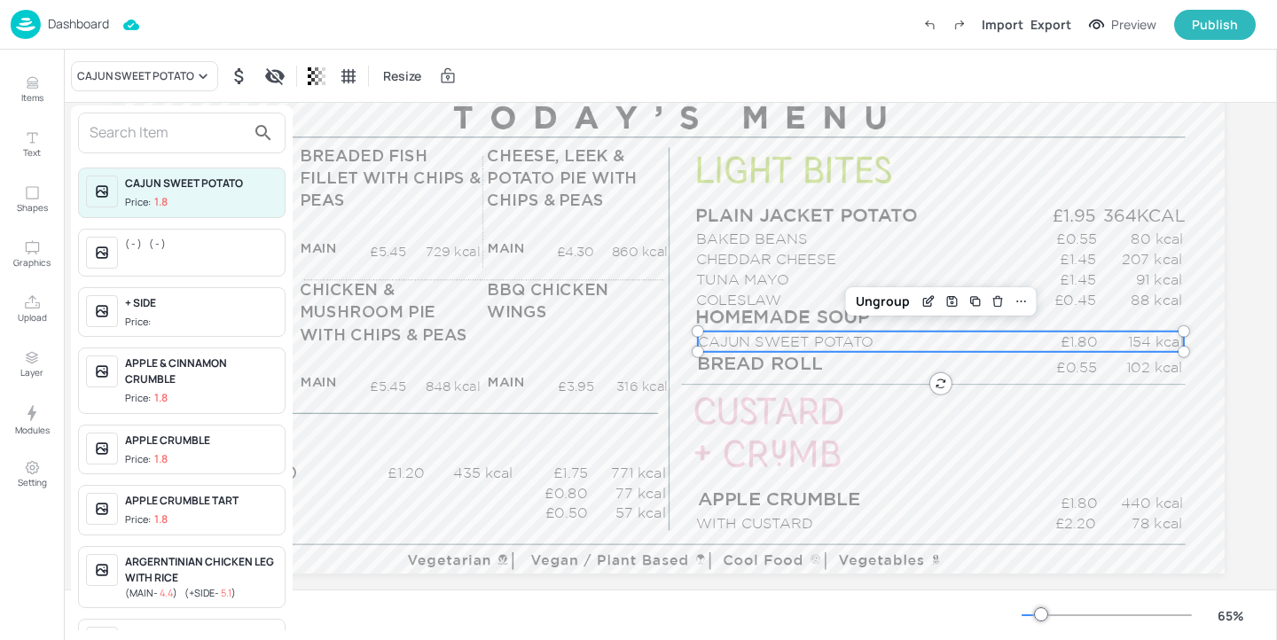
click at [141, 137] on input "text" at bounding box center [168, 133] width 156 height 28
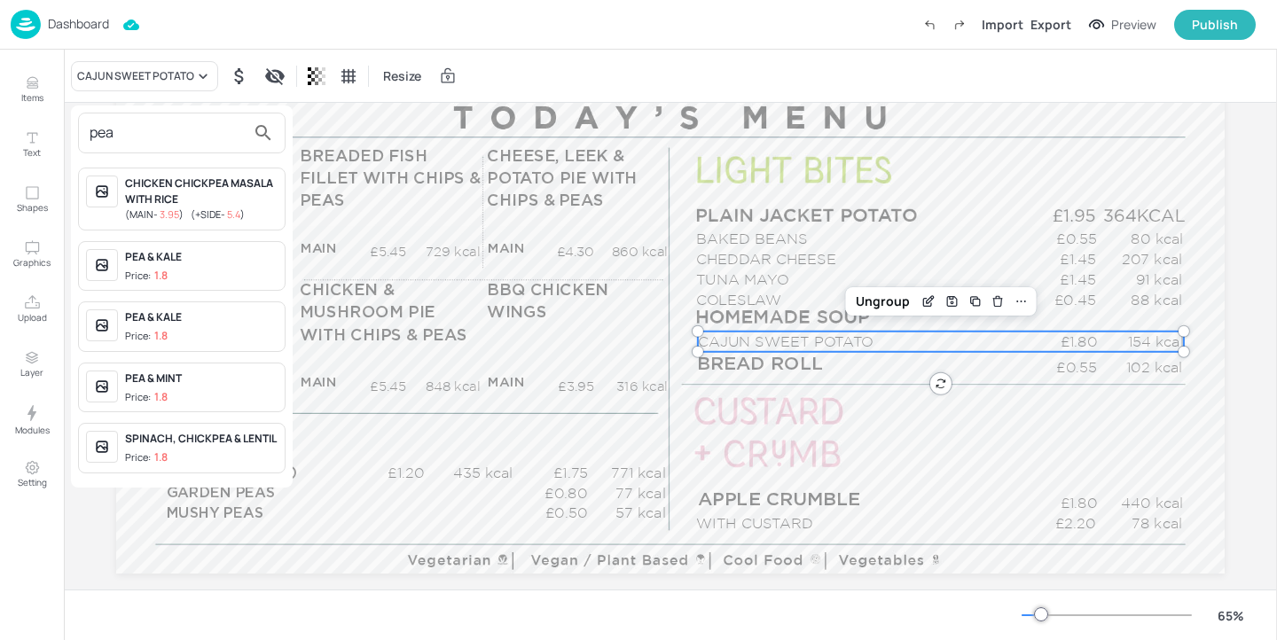
type input "pea"
click at [245, 270] on span "Price: 1.8" at bounding box center [201, 276] width 153 height 15
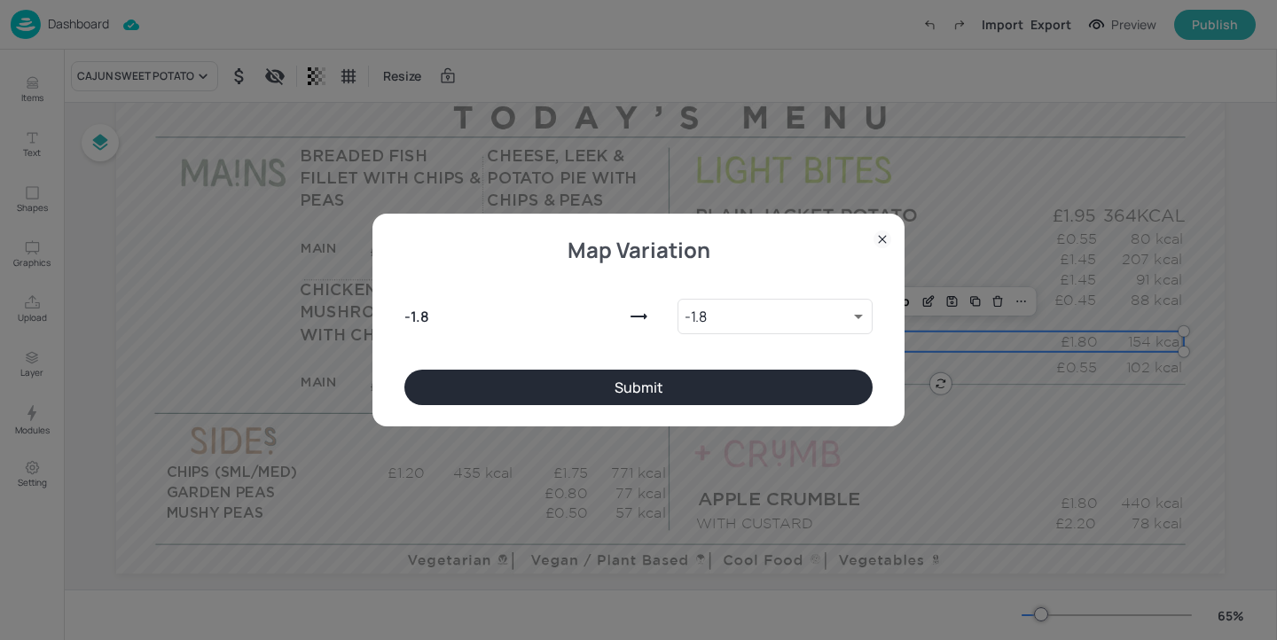
click at [588, 384] on button "Submit" at bounding box center [638, 387] width 468 height 35
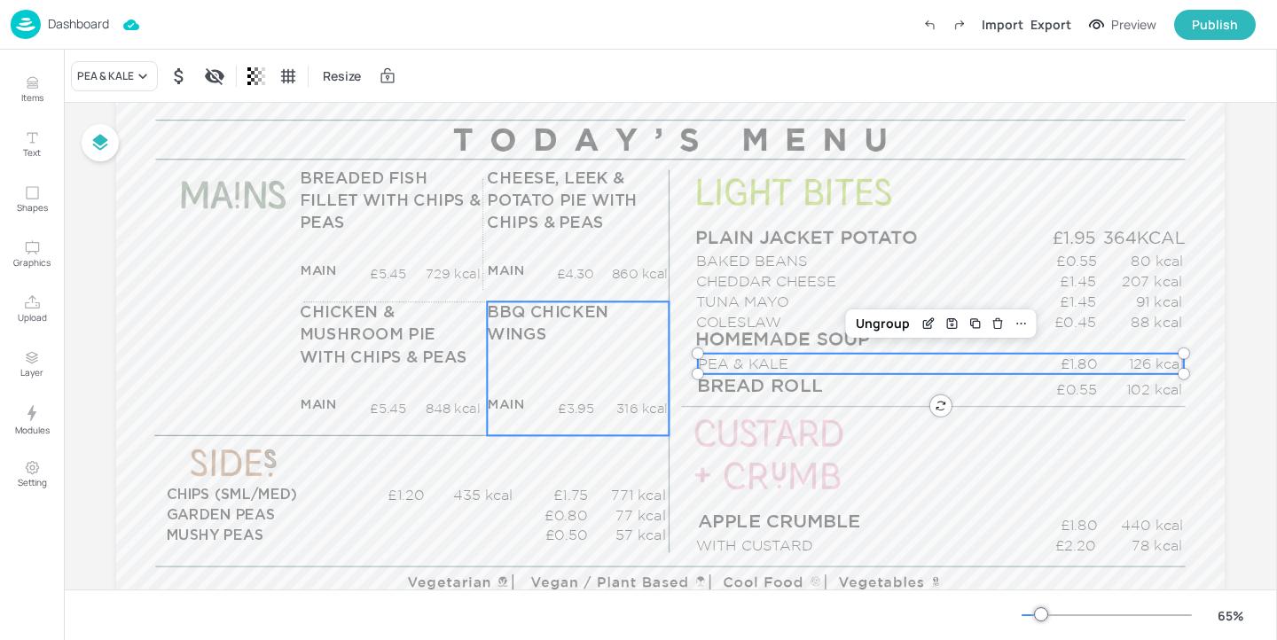
scroll to position [0, 0]
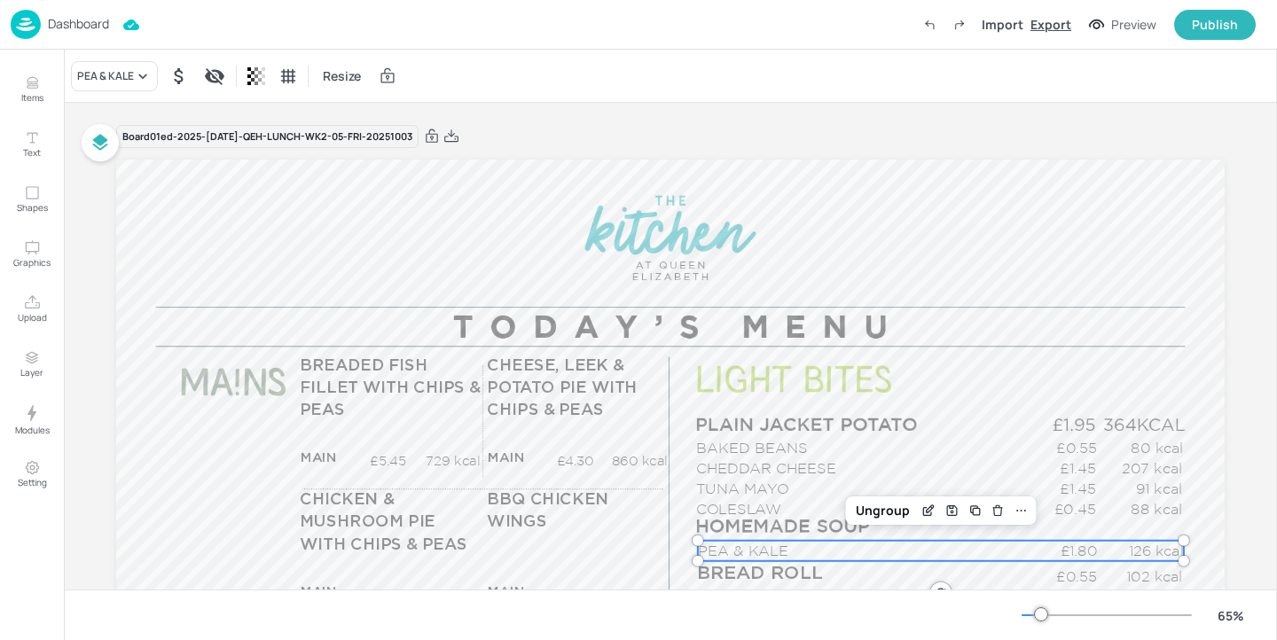
click at [1051, 23] on div "Export" at bounding box center [1050, 24] width 41 height 19
